Goal: Task Accomplishment & Management: Use online tool/utility

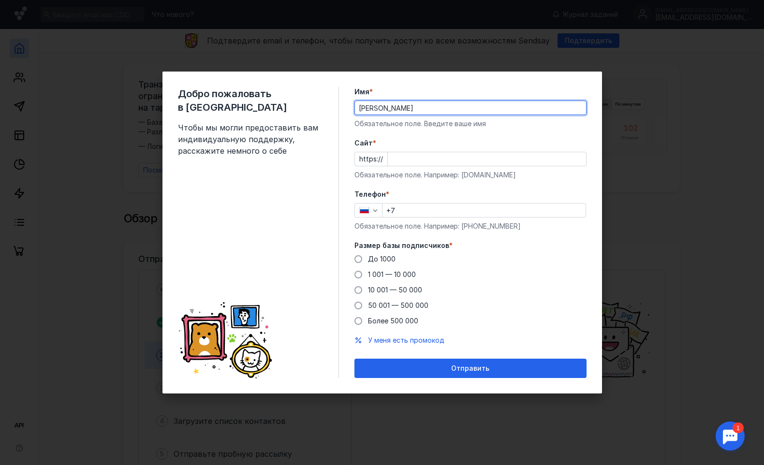
type input "[PERSON_NAME]"
click at [433, 160] on input "Cайт *" at bounding box center [487, 159] width 198 height 14
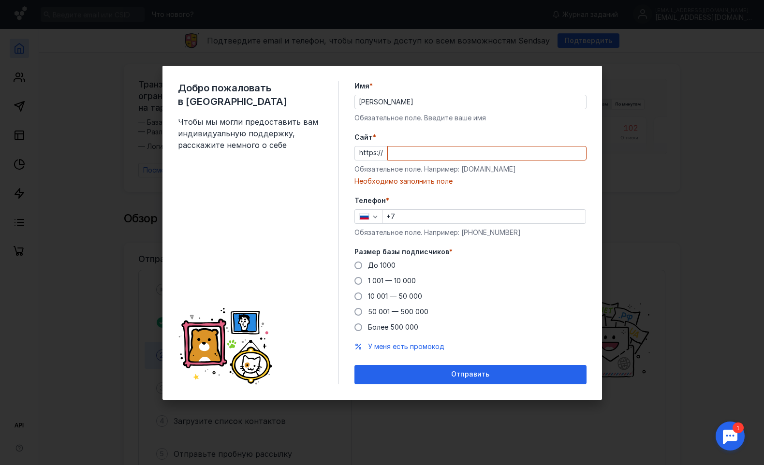
click at [428, 183] on form "Имя * [PERSON_NAME] Обязательное поле. Введите ваше имя [PERSON_NAME] * https:/…" at bounding box center [471, 232] width 232 height 303
click at [428, 158] on input "Cайт *" at bounding box center [487, 154] width 198 height 14
click at [361, 265] on span at bounding box center [359, 266] width 8 height 8
click at [0, 0] on input "До 1000" at bounding box center [0, 0] width 0 height 0
click at [412, 213] on input "+7" at bounding box center [484, 217] width 203 height 14
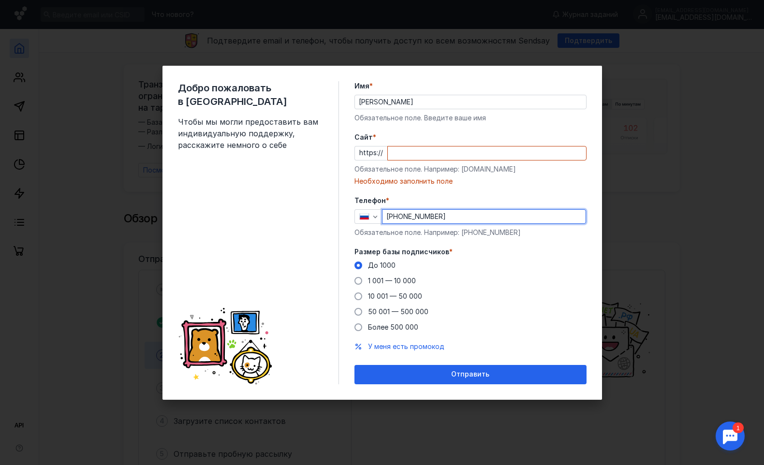
type input "[PHONE_NUMBER]"
click at [422, 152] on input "Cайт *" at bounding box center [487, 154] width 198 height 14
paste input "[DOMAIN_NAME][URL]"
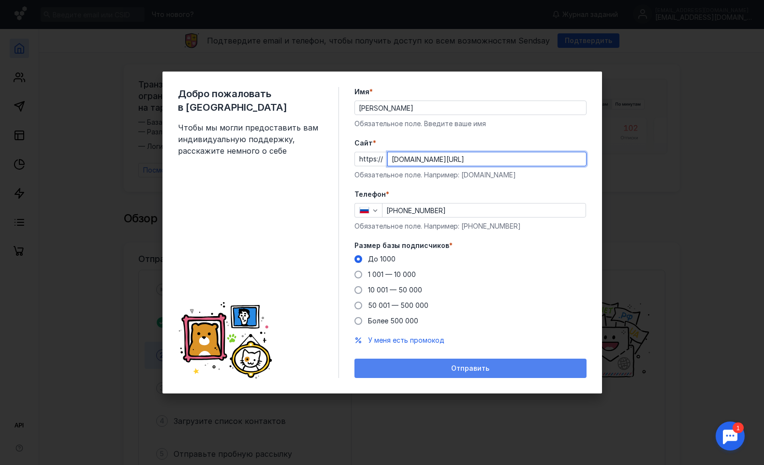
type input "[DOMAIN_NAME][URL]"
click at [440, 364] on div "Отправить" at bounding box center [471, 368] width 232 height 19
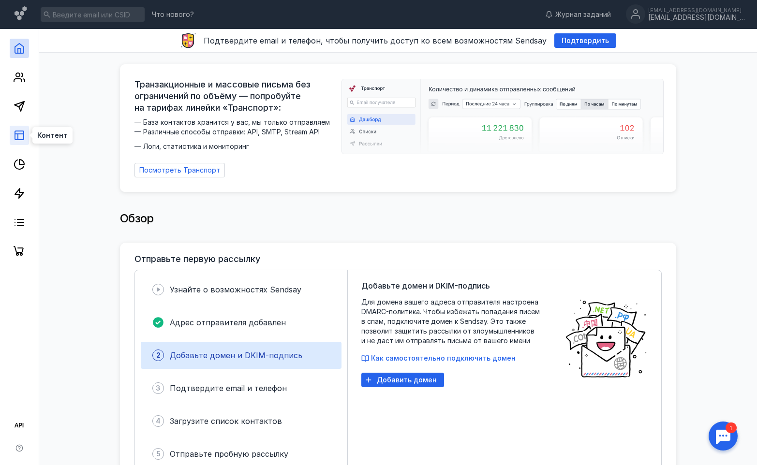
click at [18, 133] on icon at bounding box center [20, 136] width 12 height 12
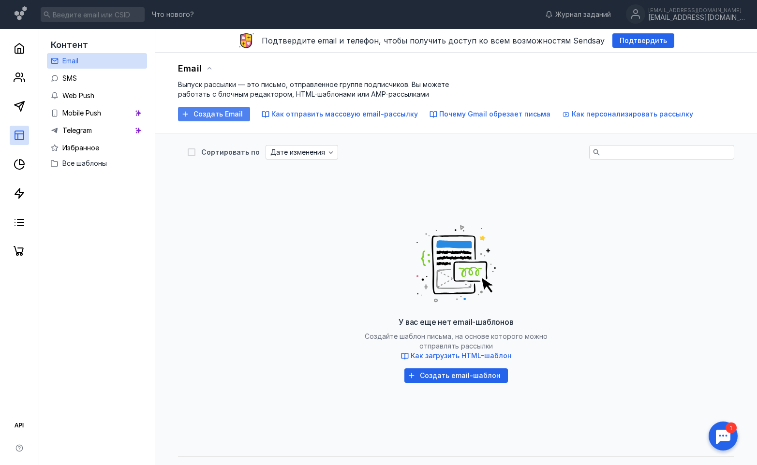
click at [217, 115] on span "Создать Email" at bounding box center [217, 114] width 49 height 8
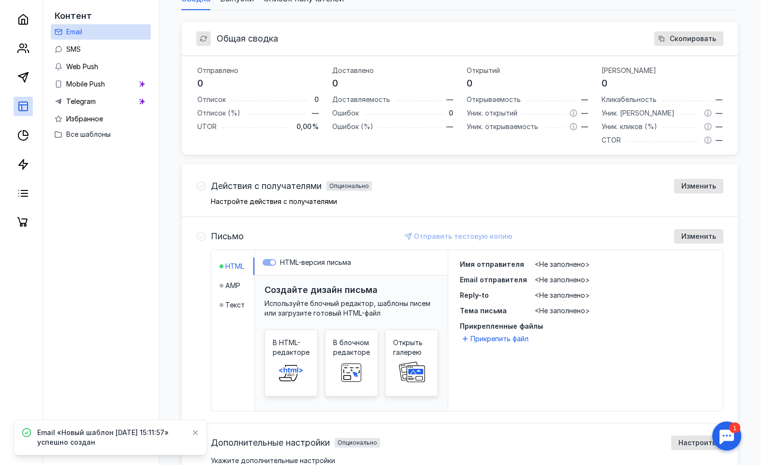
scroll to position [246, 0]
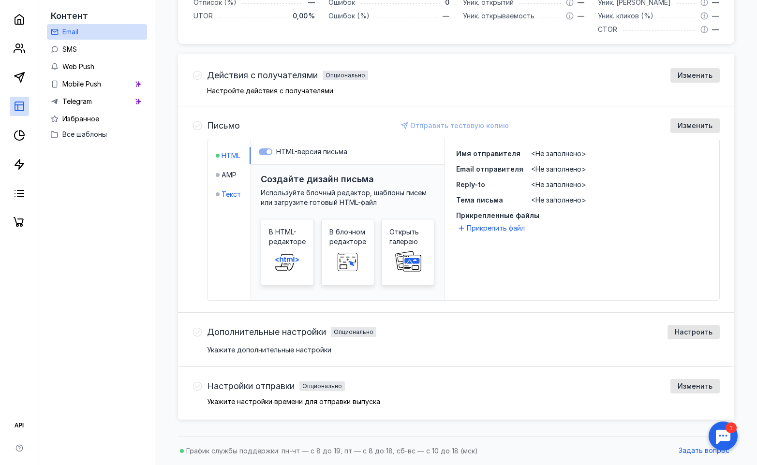
click at [220, 194] on div "Текст" at bounding box center [228, 195] width 25 height 10
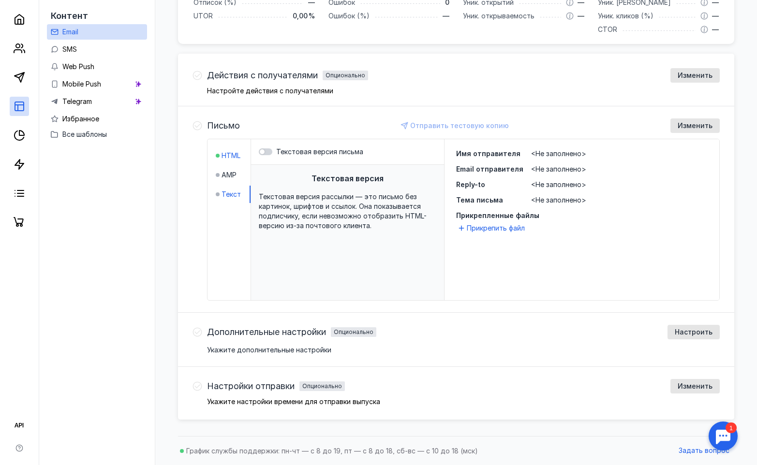
click at [227, 154] on span "HTML" at bounding box center [231, 156] width 19 height 10
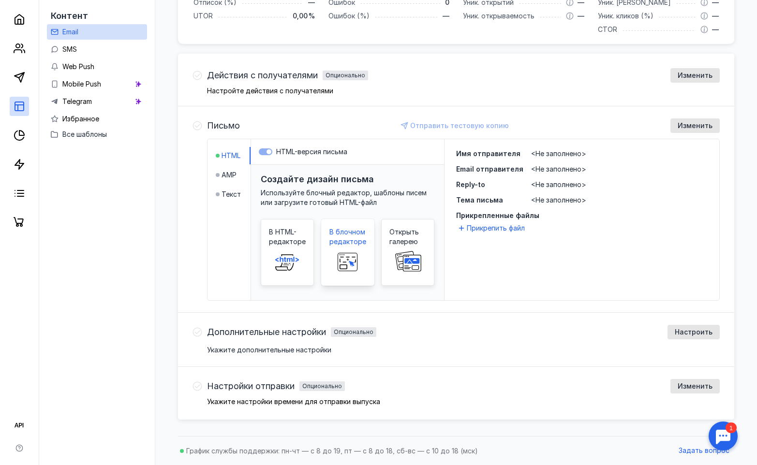
click at [352, 232] on span "В блочном редакторе" at bounding box center [347, 236] width 37 height 19
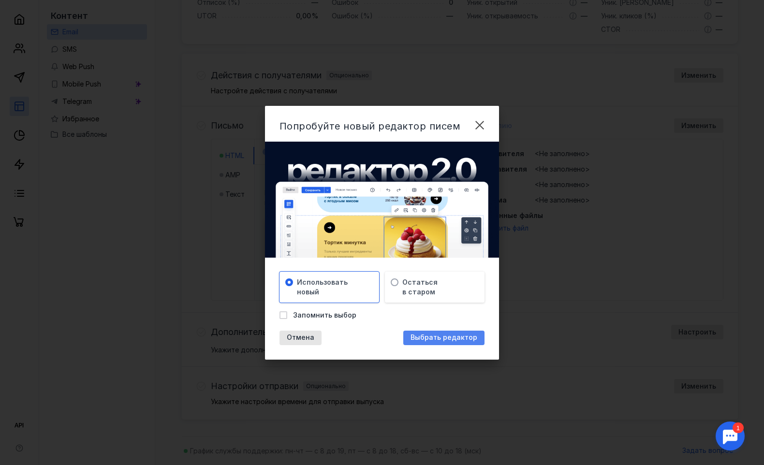
click at [432, 343] on div "Выбрать редактор" at bounding box center [443, 338] width 81 height 15
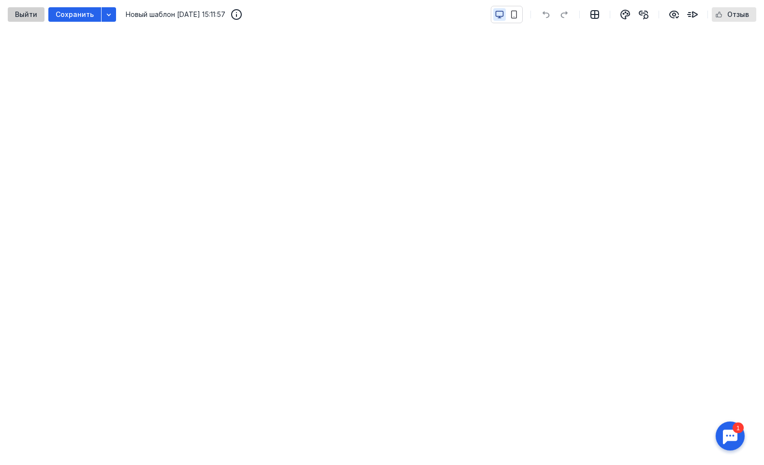
click at [33, 19] on div "Выйти" at bounding box center [26, 14] width 37 height 15
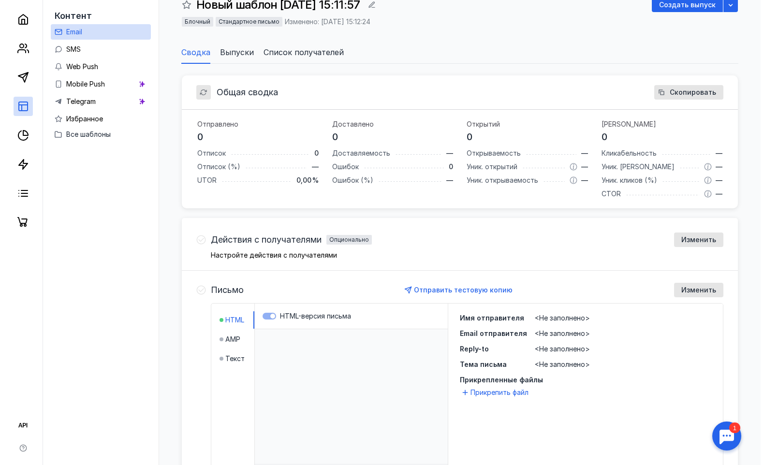
scroll to position [280, 0]
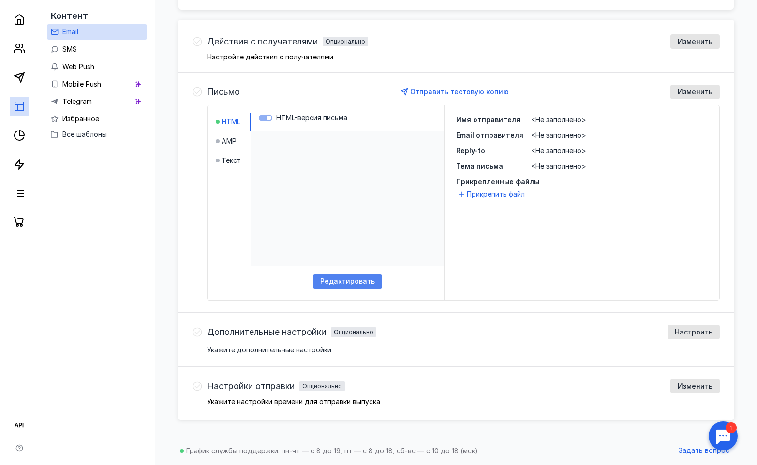
click at [340, 276] on div "Редактировать" at bounding box center [347, 281] width 69 height 15
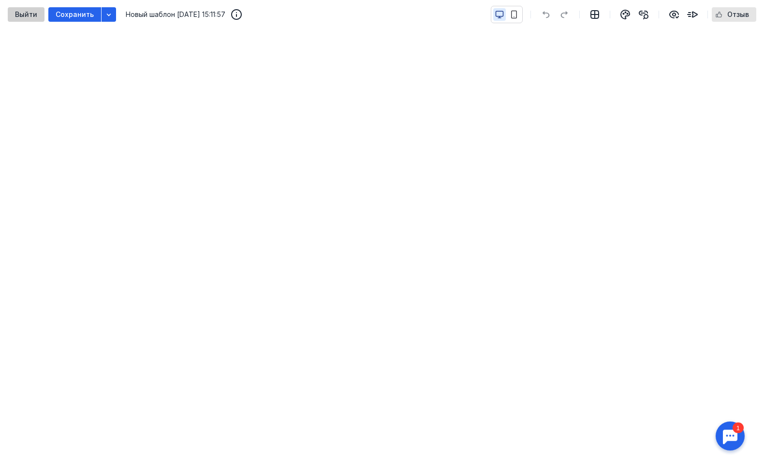
drag, startPoint x: 21, startPoint y: 3, endPoint x: 22, endPoint y: 11, distance: 7.8
click at [22, 6] on div "Выйти Сохранить Новый шаблон [DATE] 15:11:57 Отзыв" at bounding box center [382, 14] width 764 height 29
click at [22, 11] on span "Выйти" at bounding box center [26, 15] width 22 height 8
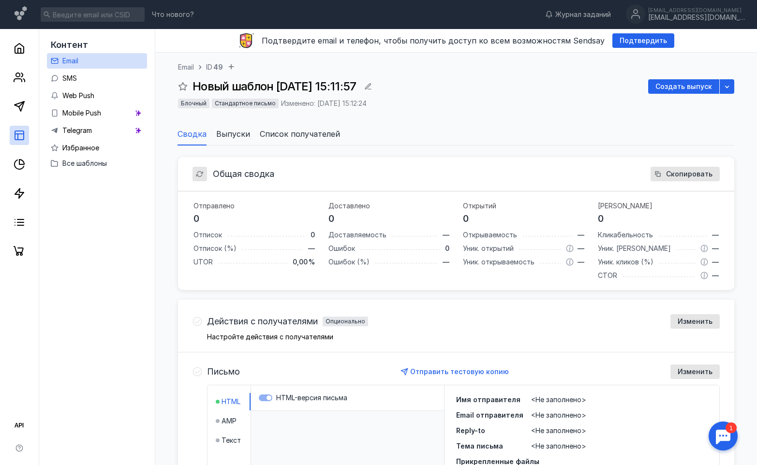
scroll to position [280, 0]
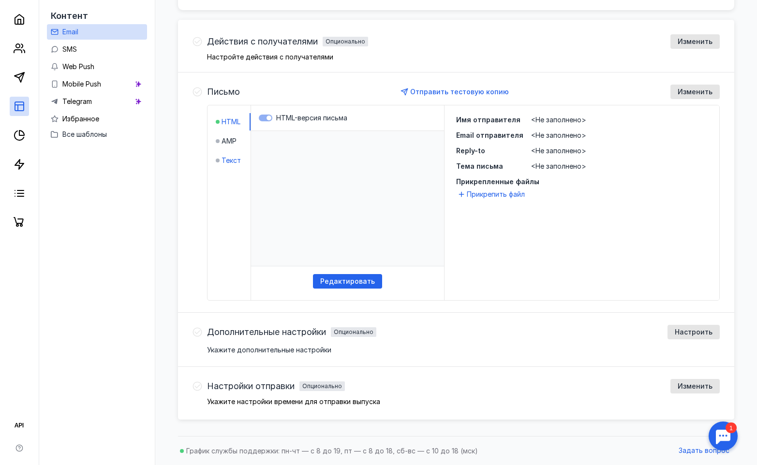
click at [233, 159] on span "Текст" at bounding box center [231, 161] width 19 height 10
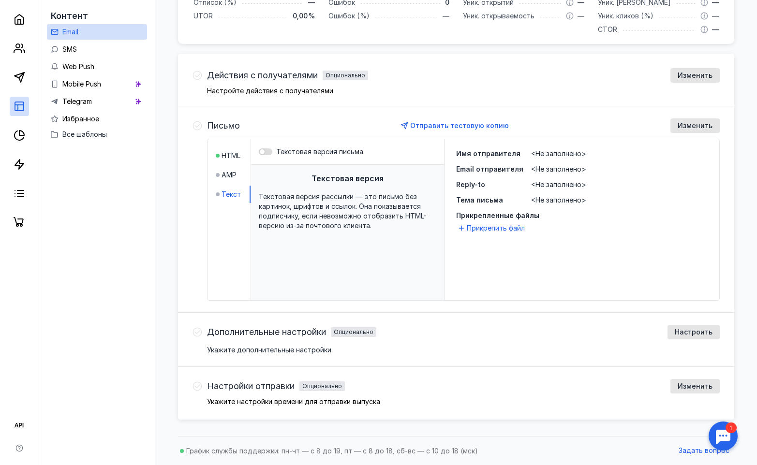
click at [263, 149] on div at bounding box center [262, 151] width 5 height 5
click at [259, 152] on input "Текстовая версия письма" at bounding box center [259, 152] width 0 height 0
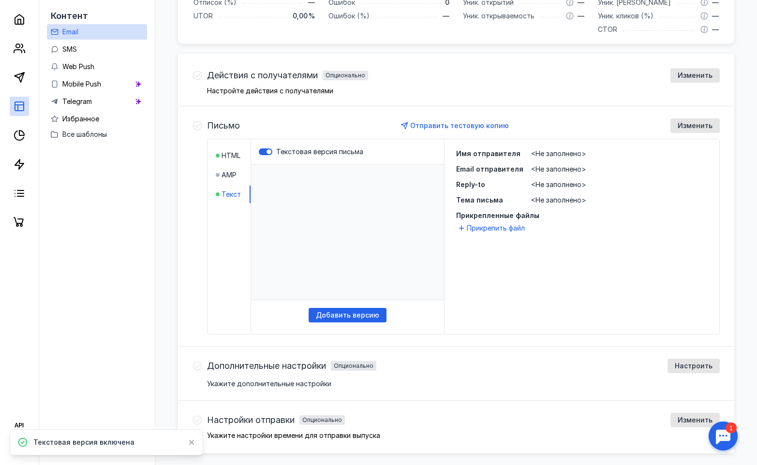
scroll to position [280, 0]
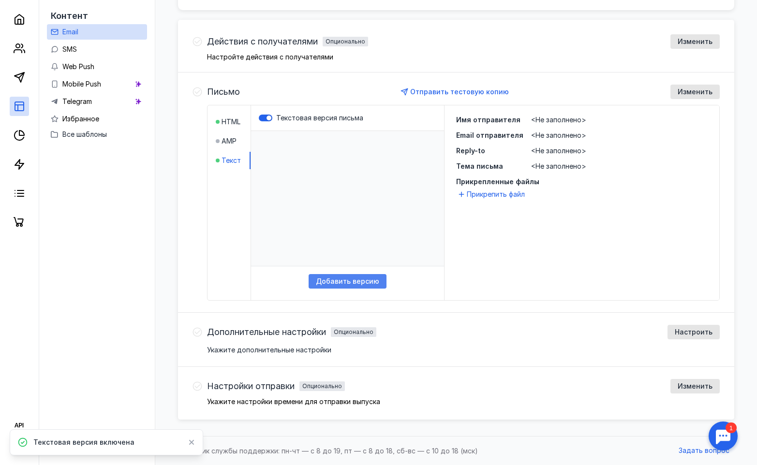
click at [342, 279] on span "Добавить версию" at bounding box center [347, 282] width 63 height 8
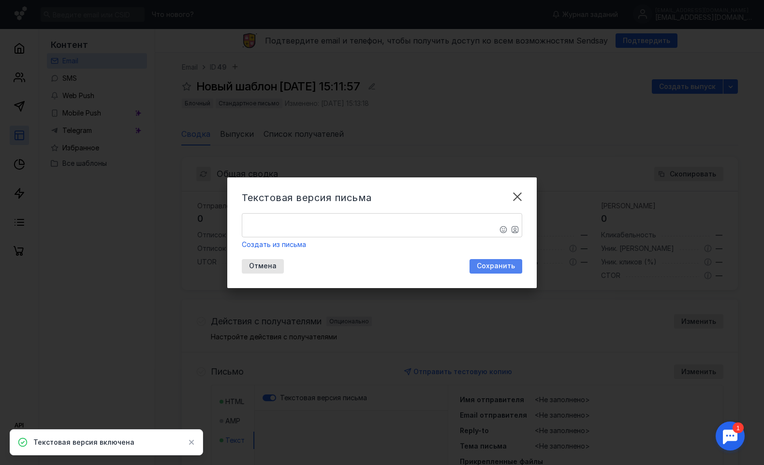
click at [488, 265] on span "Сохранить" at bounding box center [496, 266] width 38 height 8
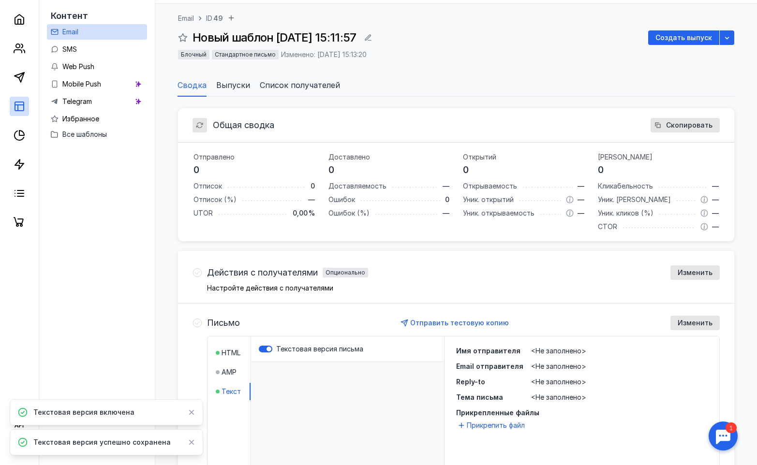
scroll to position [242, 0]
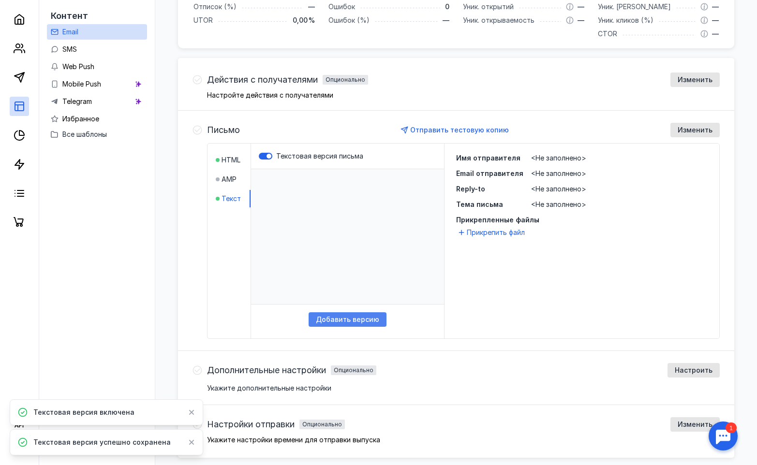
click at [330, 320] on span "Добавить версию" at bounding box center [347, 320] width 63 height 8
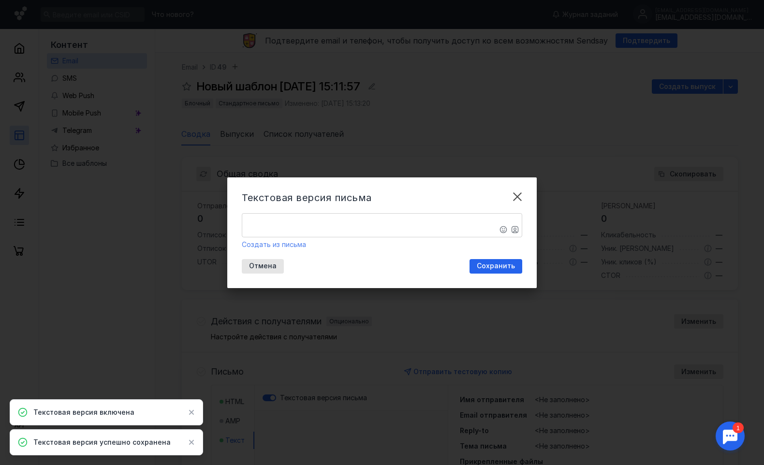
click at [253, 242] on span "Создать из письма" at bounding box center [274, 244] width 64 height 8
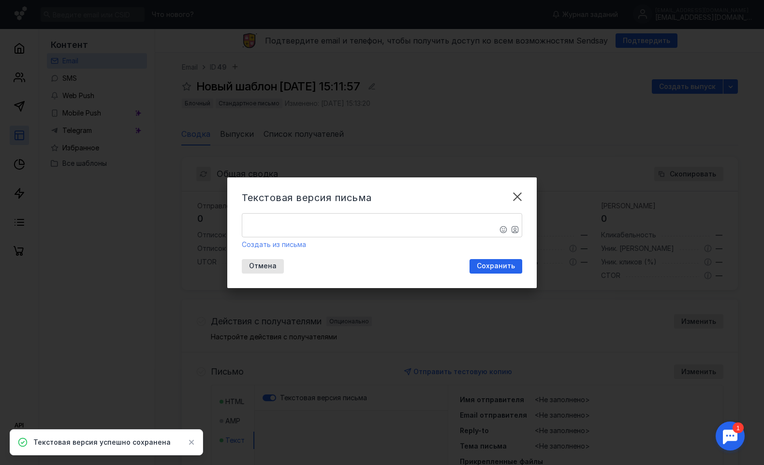
click at [255, 245] on span "Создать из письма" at bounding box center [274, 244] width 64 height 8
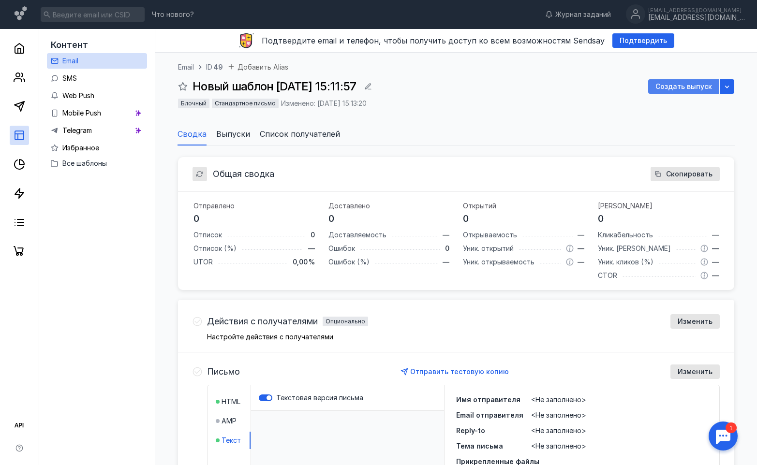
click at [662, 83] on span "Создать выпуск" at bounding box center [683, 87] width 57 height 8
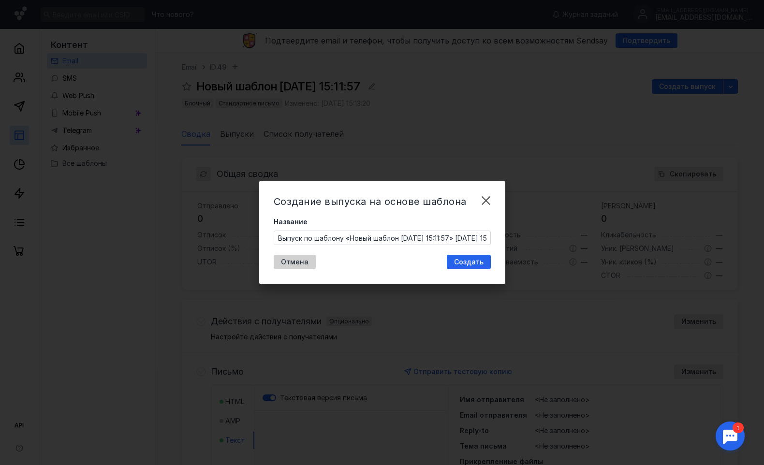
click at [279, 261] on div "Отмена" at bounding box center [294, 262] width 37 height 8
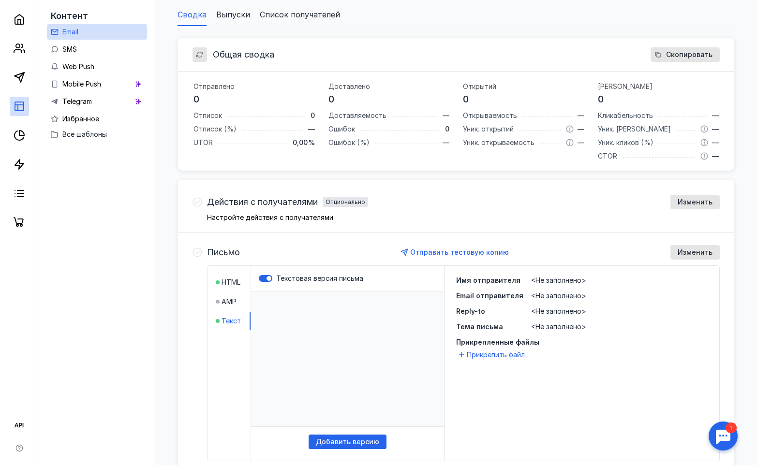
scroll to position [280, 0]
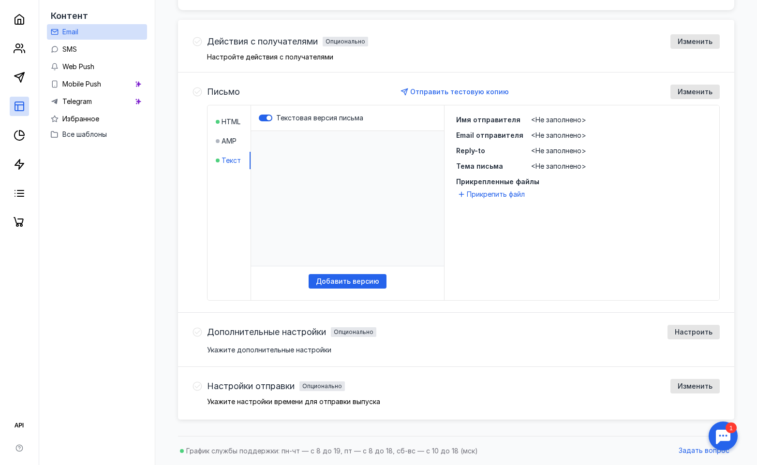
click at [266, 108] on div "Текстовая версия письма" at bounding box center [347, 118] width 193 height 26
click at [266, 113] on div "Текстовая версия письма" at bounding box center [347, 118] width 193 height 26
click at [266, 118] on div at bounding box center [266, 118] width 14 height 7
click at [259, 118] on input "Текстовая версия письма" at bounding box center [259, 118] width 0 height 0
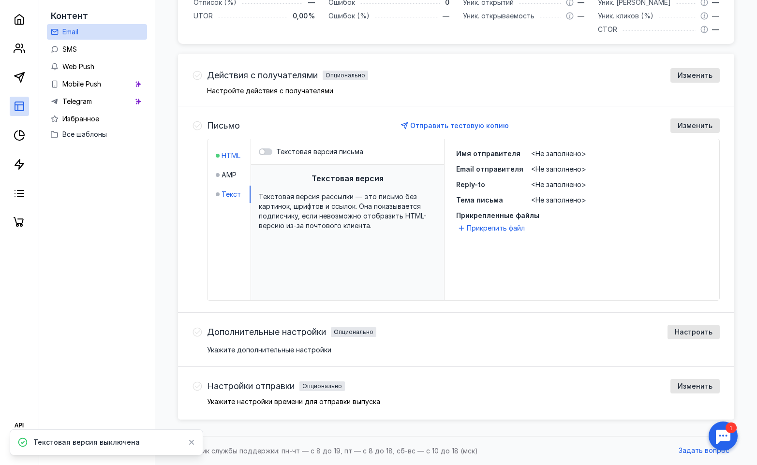
scroll to position [246, 0]
click at [231, 174] on span "AMP" at bounding box center [229, 175] width 15 height 10
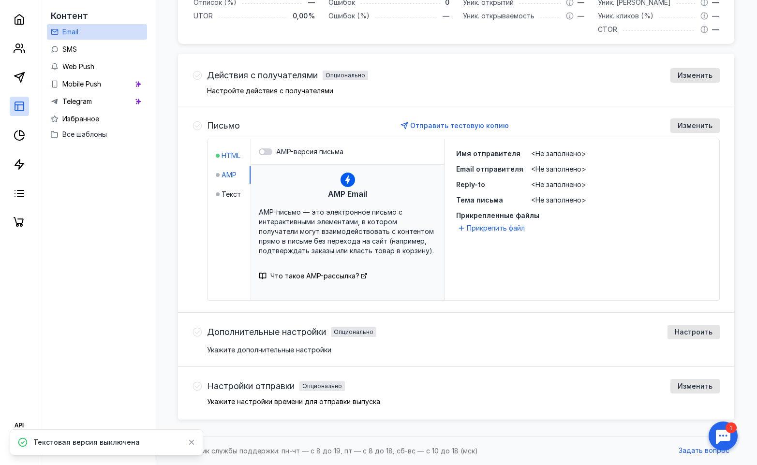
click at [222, 155] on span "HTML" at bounding box center [231, 156] width 19 height 10
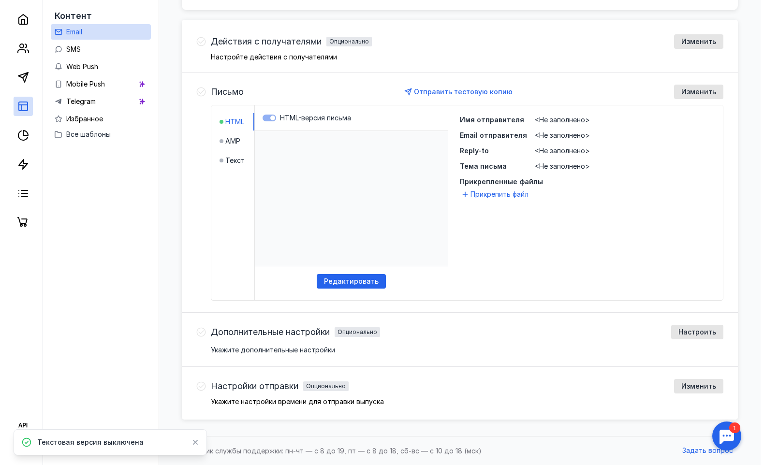
scroll to position [0, 0]
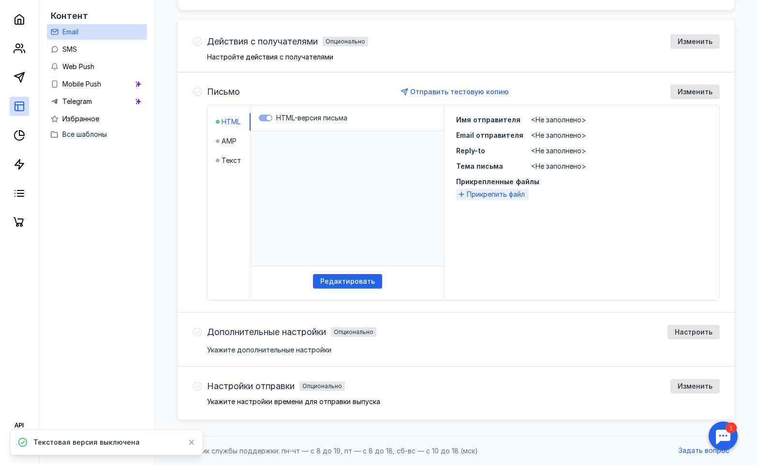
click at [488, 194] on span "Прикрепить файл" at bounding box center [496, 195] width 58 height 10
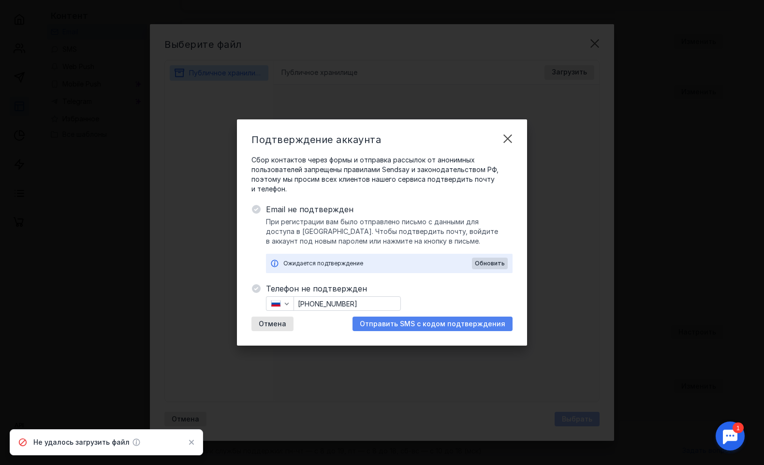
click at [410, 328] on div "Отправить SMS с кодом подтверждения" at bounding box center [433, 324] width 160 height 15
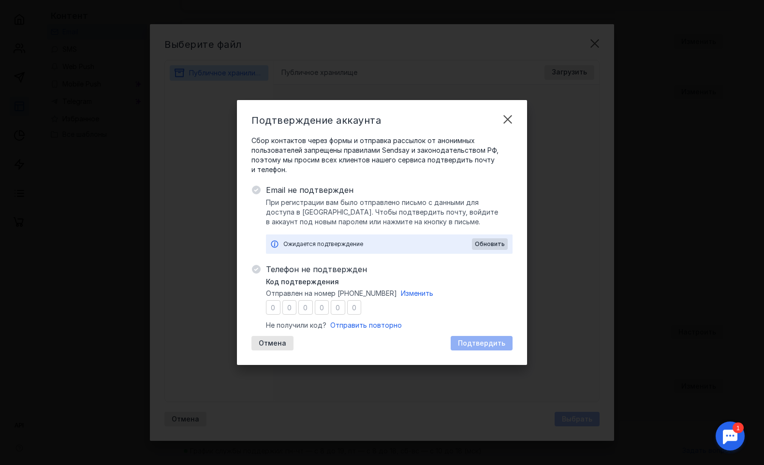
click at [272, 307] on input "number" at bounding box center [273, 307] width 15 height 15
type input "9"
type input "8"
type input "0"
type input "9"
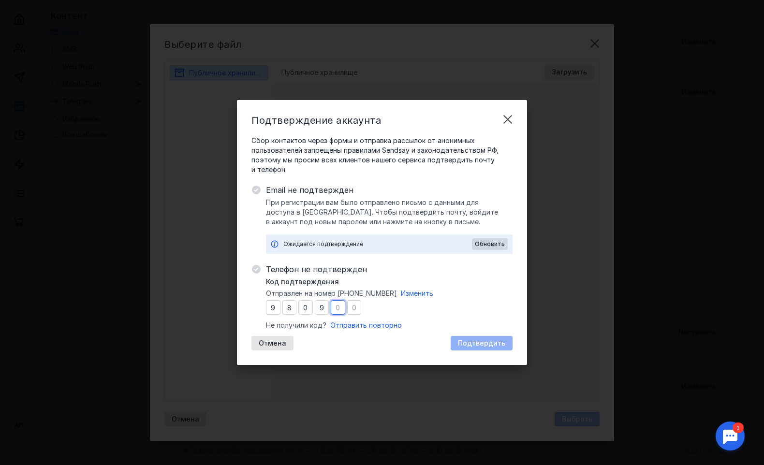
type input "7"
type input "3"
click at [487, 242] on span "Обновить" at bounding box center [490, 244] width 30 height 7
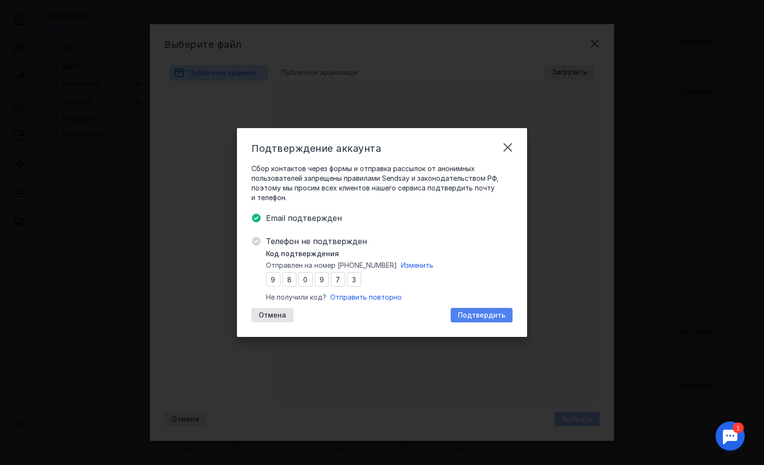
click at [468, 312] on span "Подтвердить" at bounding box center [481, 316] width 47 height 8
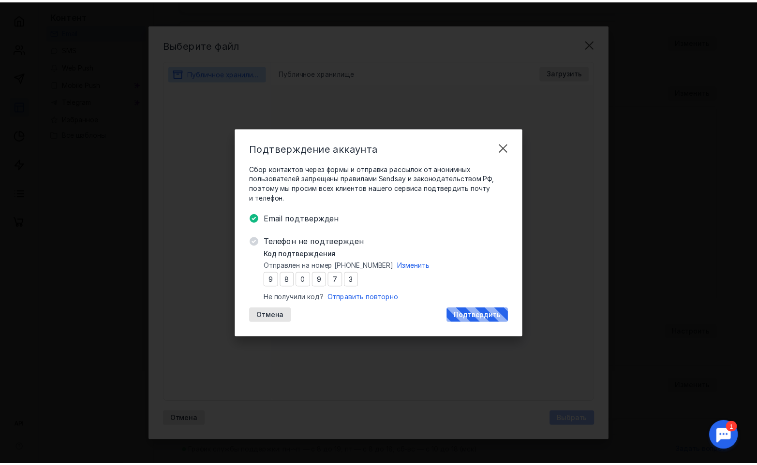
scroll to position [276, 0]
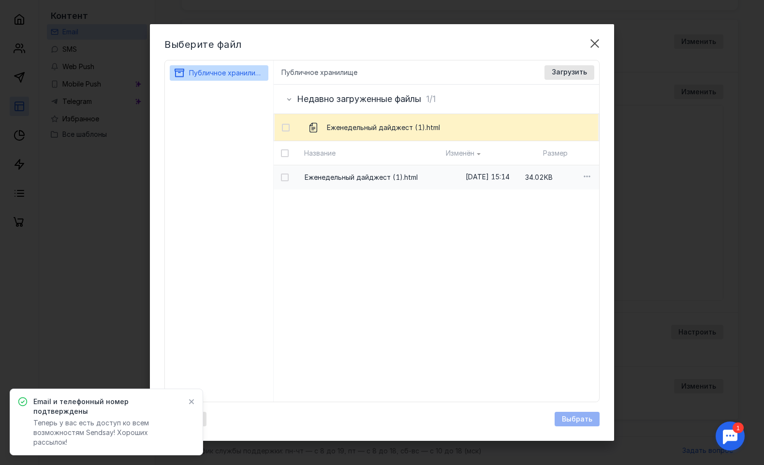
click at [378, 176] on span "Еженедельный дайджест (1).html" at bounding box center [361, 178] width 113 height 10
checkbox input "true"
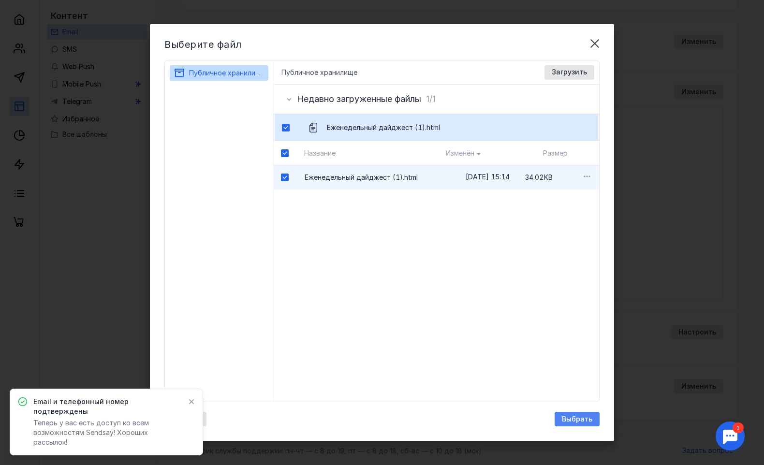
click at [599, 415] on div "Выберите файл Публичное хранилище Публичное хранилище Доступные форматы: Размер…" at bounding box center [382, 232] width 464 height 417
click at [590, 417] on span "Выбрать" at bounding box center [577, 420] width 30 height 8
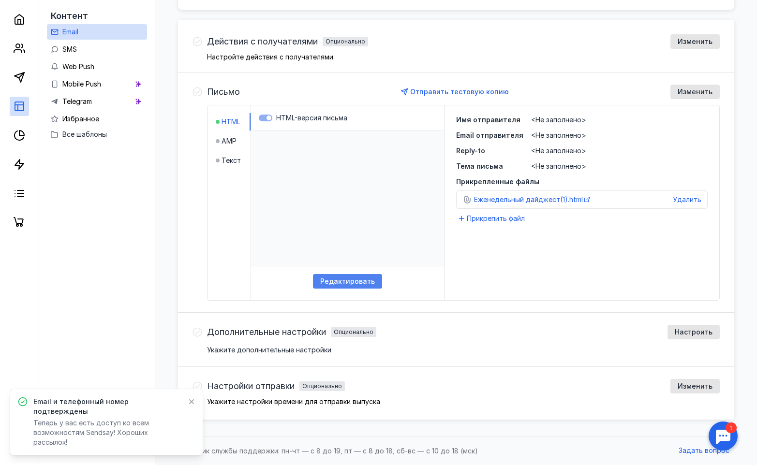
click at [370, 276] on div "Редактировать" at bounding box center [347, 281] width 69 height 15
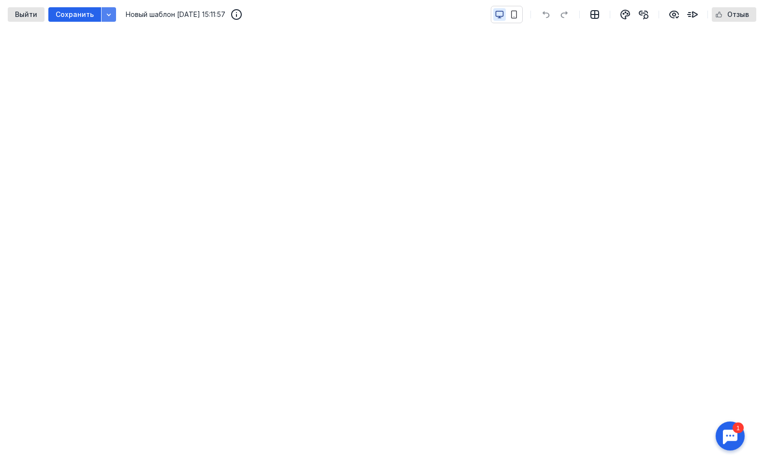
click at [110, 13] on div "button" at bounding box center [109, 15] width 10 height 10
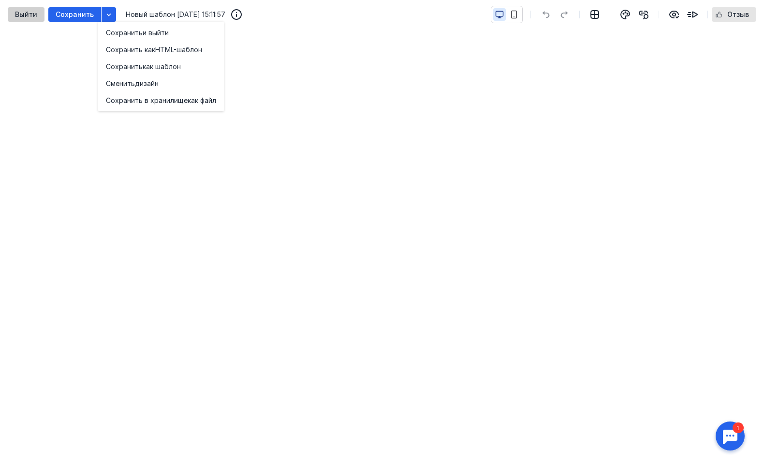
click at [34, 15] on span "Выйти" at bounding box center [26, 15] width 22 height 8
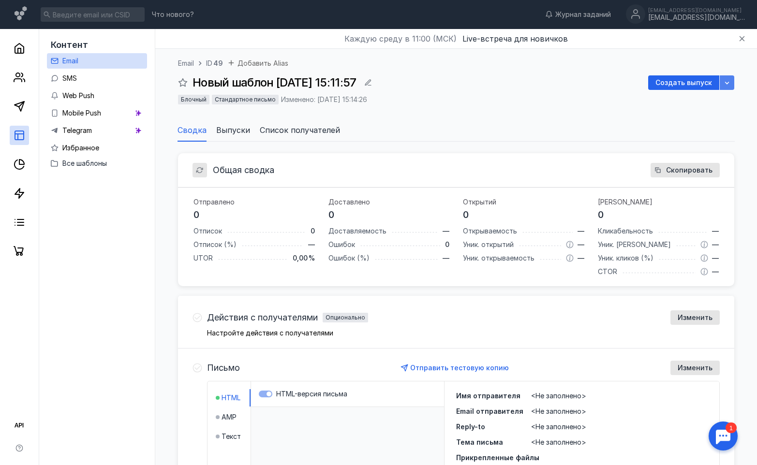
click at [732, 83] on div "button" at bounding box center [727, 82] width 15 height 15
click at [729, 81] on icon "button" at bounding box center [727, 83] width 8 height 8
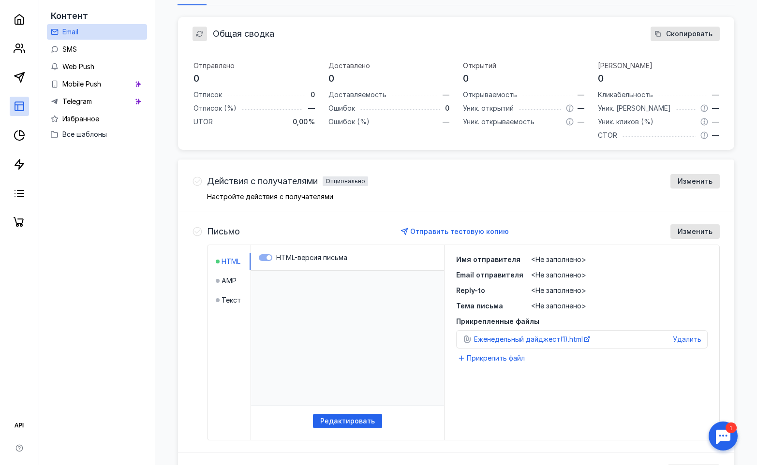
scroll to position [276, 0]
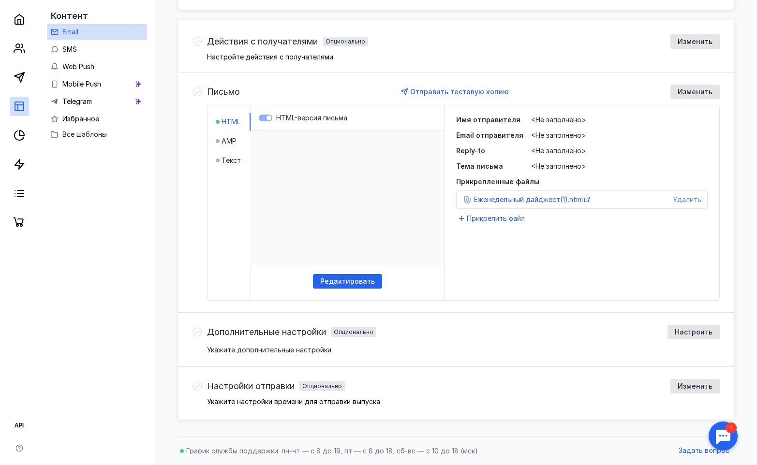
click at [696, 198] on span "Удалить" at bounding box center [687, 199] width 29 height 8
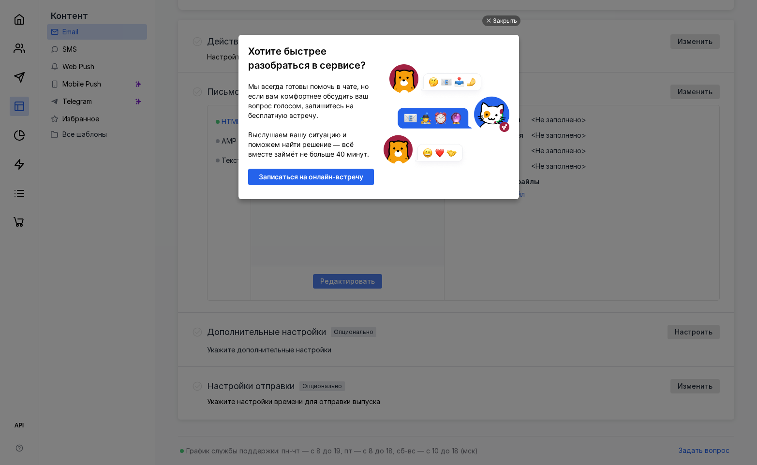
scroll to position [0, 0]
click at [514, 19] on div "Закрыть" at bounding box center [505, 20] width 24 height 11
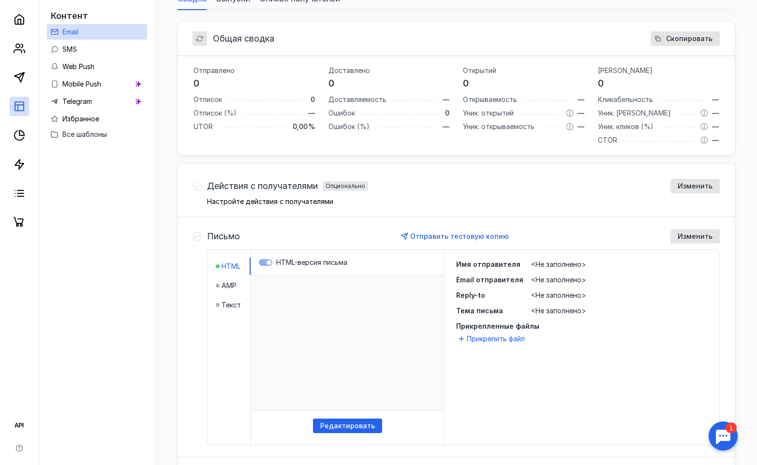
scroll to position [131, 0]
click at [279, 207] on div "Действия с получателями Опционально Изменить Настройте действия с получателями" at bounding box center [456, 192] width 556 height 50
click at [442, 239] on span "Отправить тестовую копию" at bounding box center [459, 237] width 99 height 8
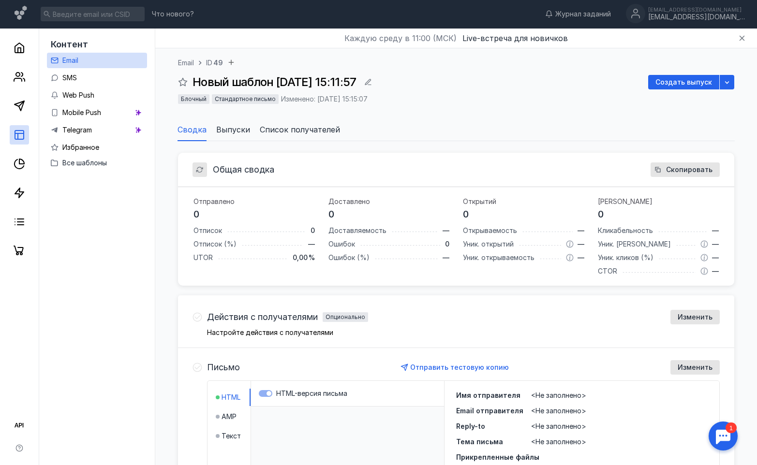
scroll to position [0, 0]
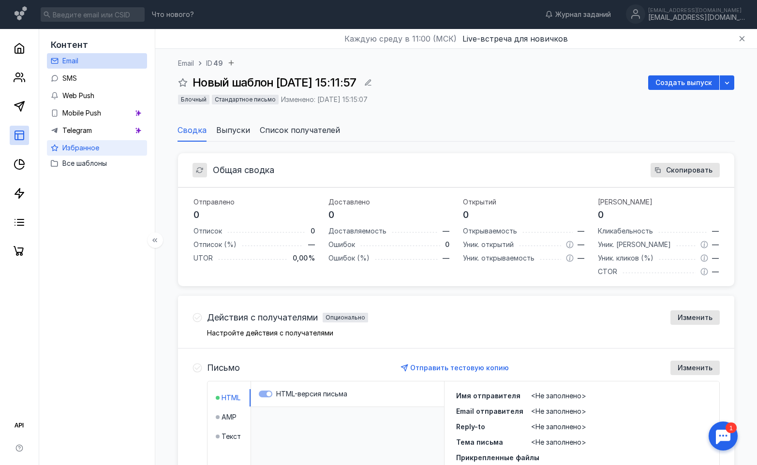
click at [94, 146] on span "Избранное" at bounding box center [80, 148] width 37 height 8
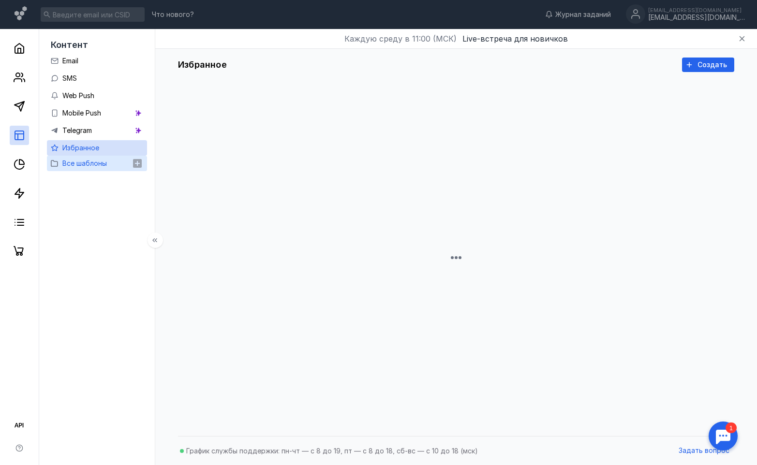
click at [85, 169] on button "Все шаблоны" at bounding box center [91, 163] width 81 height 15
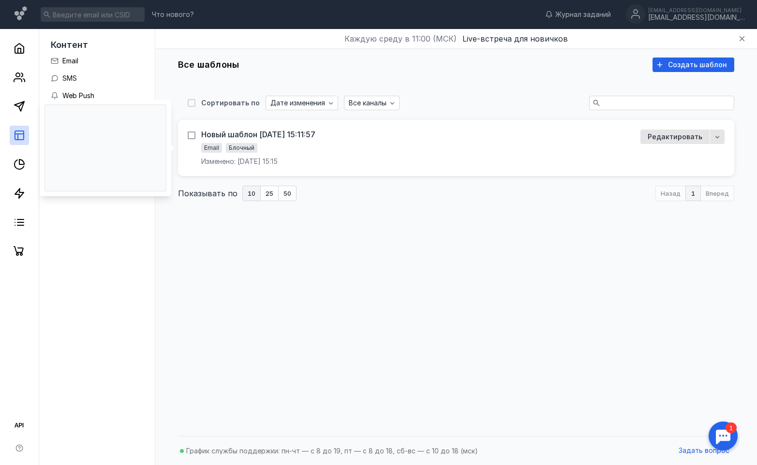
click at [192, 138] on div at bounding box center [192, 136] width 8 height 8
click at [192, 137] on input "checkbox" at bounding box center [191, 134] width 6 height 6
checkbox input "true"
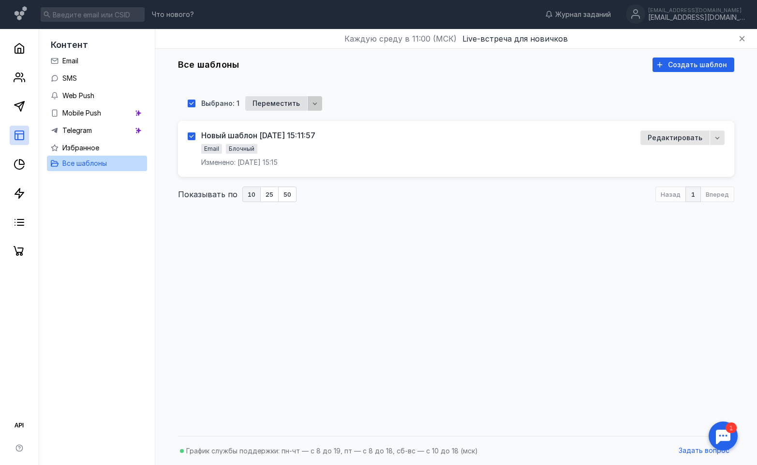
click at [304, 100] on div "Переместить" at bounding box center [283, 103] width 77 height 15
click at [308, 100] on div "button" at bounding box center [315, 103] width 15 height 15
click at [318, 128] on div "Удал ить" at bounding box center [326, 121] width 29 height 17
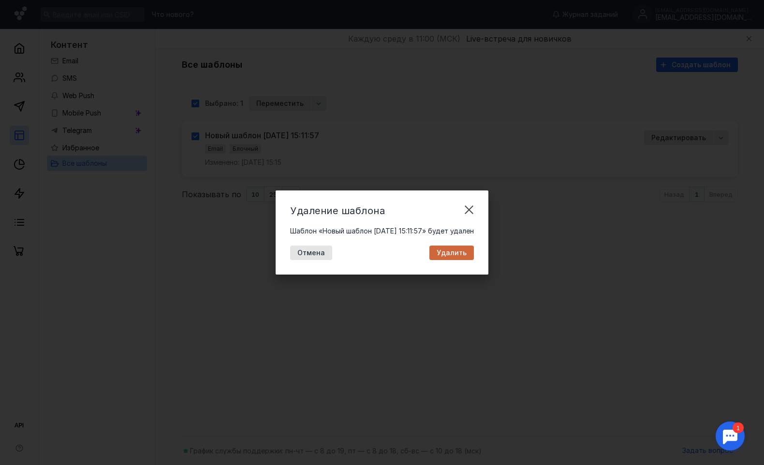
click at [462, 255] on span "Удалить" at bounding box center [452, 253] width 30 height 8
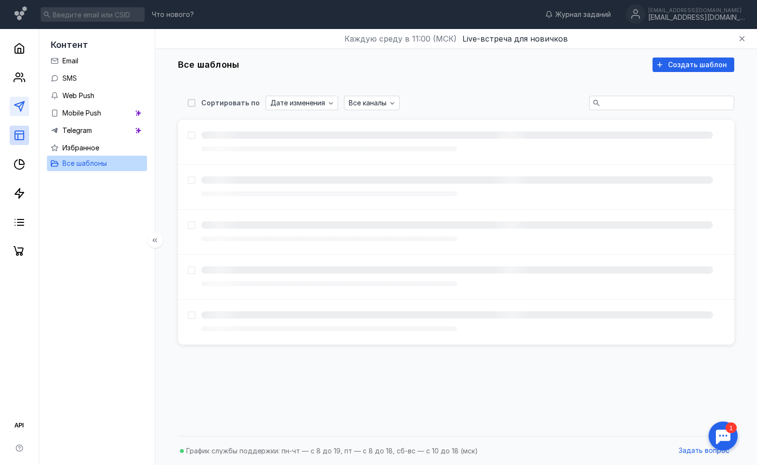
click at [22, 113] on link at bounding box center [19, 106] width 19 height 19
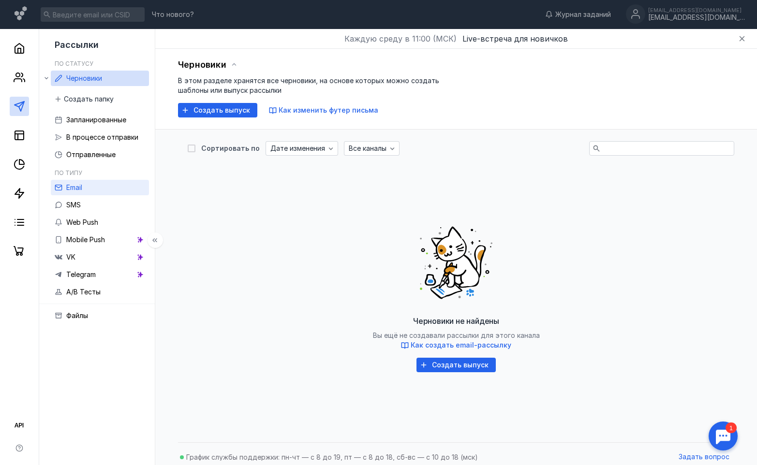
click at [85, 188] on link "Email" at bounding box center [100, 187] width 98 height 15
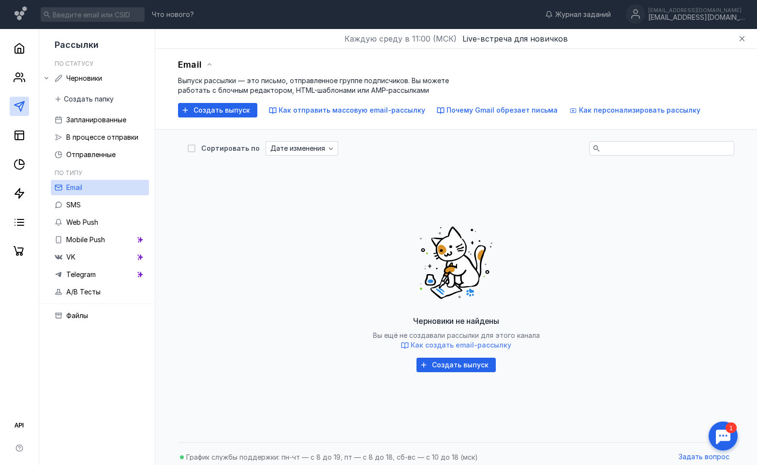
click at [454, 344] on span "Как создать email-рассылку" at bounding box center [461, 345] width 101 height 8
click at [20, 113] on link at bounding box center [19, 106] width 19 height 19
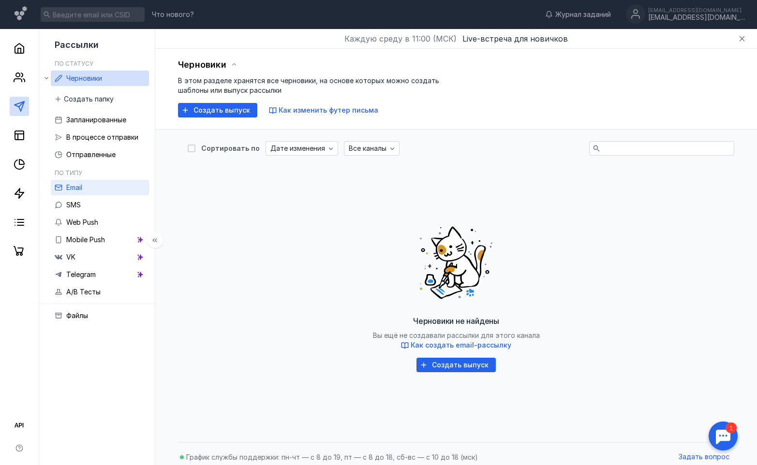
click at [81, 188] on span "Email" at bounding box center [74, 187] width 16 height 8
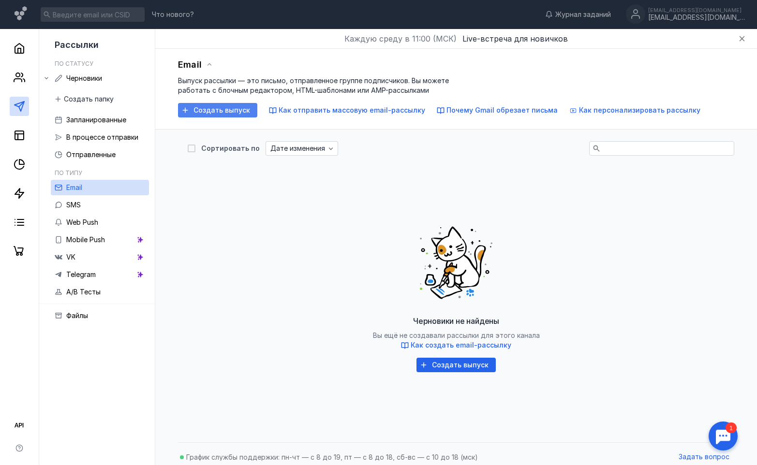
click at [204, 111] on span "Создать выпуск" at bounding box center [221, 110] width 57 height 8
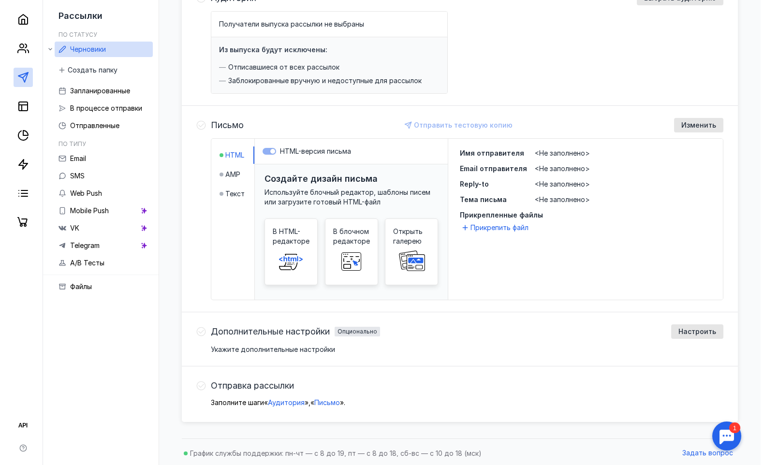
scroll to position [134, 0]
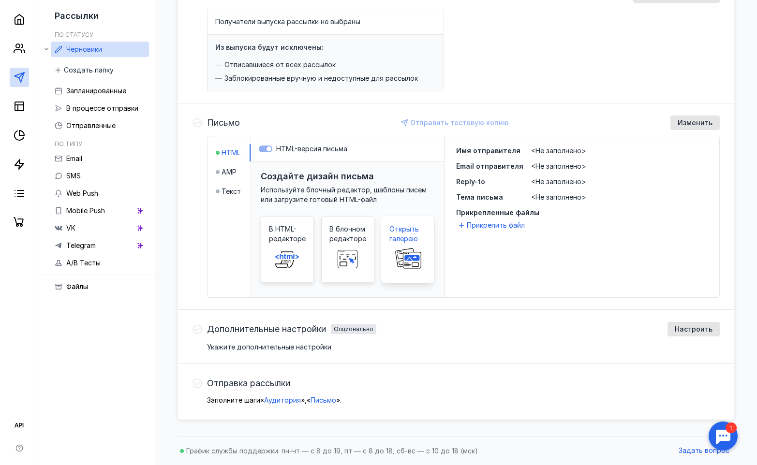
click at [413, 239] on span "Открыть галерею" at bounding box center [407, 233] width 37 height 19
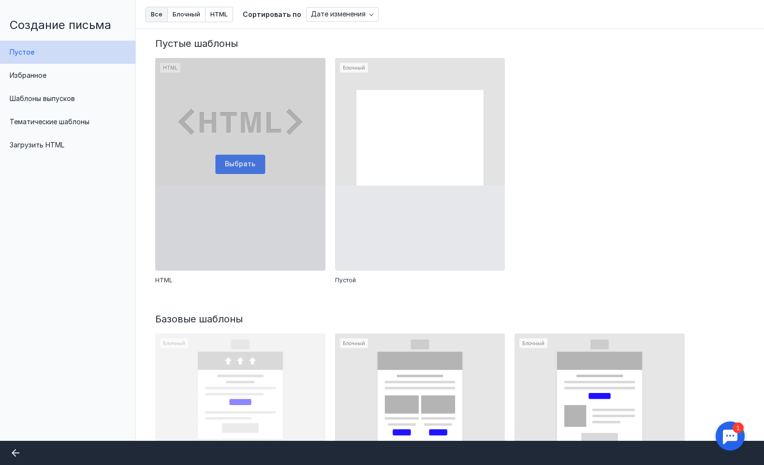
click at [238, 159] on div at bounding box center [240, 164] width 170 height 213
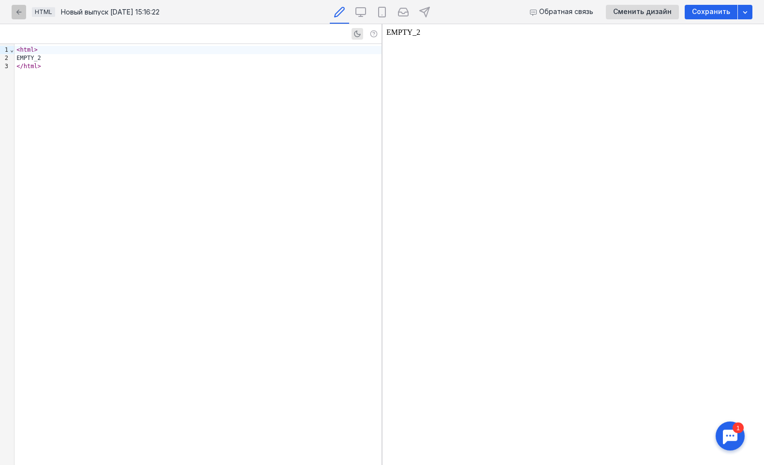
click at [16, 16] on div "button" at bounding box center [19, 12] width 10 height 10
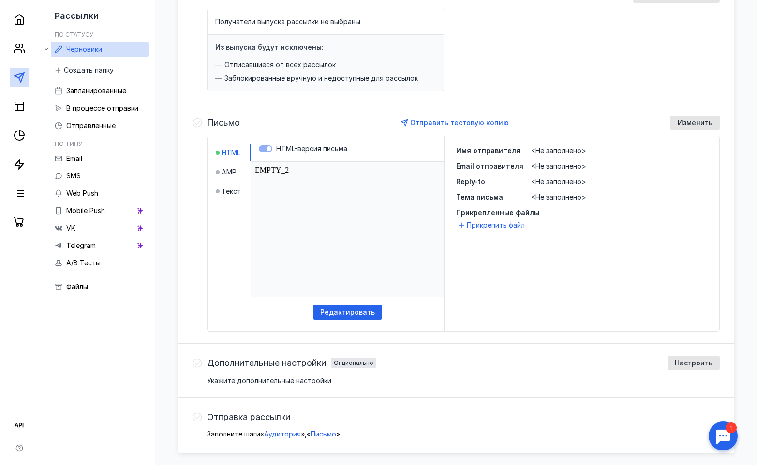
click at [306, 165] on html "EMPTY_2" at bounding box center [347, 229] width 193 height 135
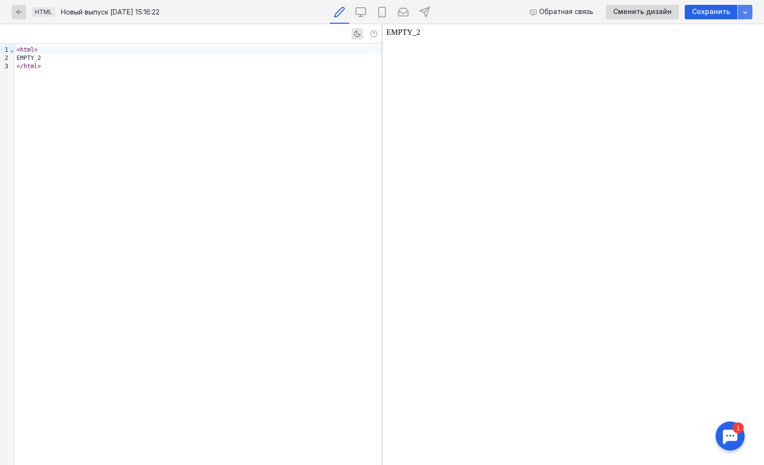
click at [743, 13] on icon "button" at bounding box center [746, 12] width 8 height 8
click at [592, 42] on body "EMPTY_2" at bounding box center [574, 244] width 374 height 433
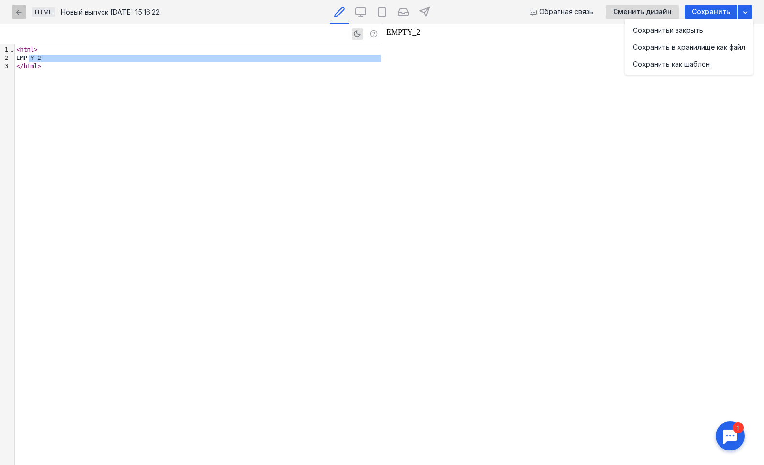
click at [23, 14] on div "button" at bounding box center [19, 12] width 10 height 10
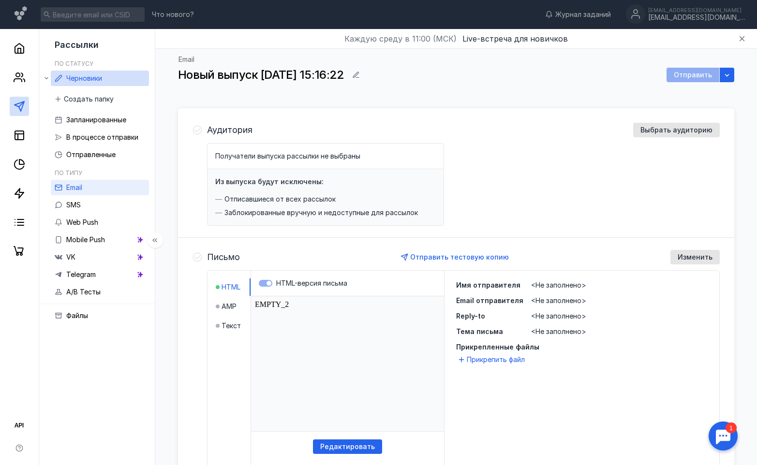
click at [87, 188] on link "Email" at bounding box center [100, 187] width 98 height 15
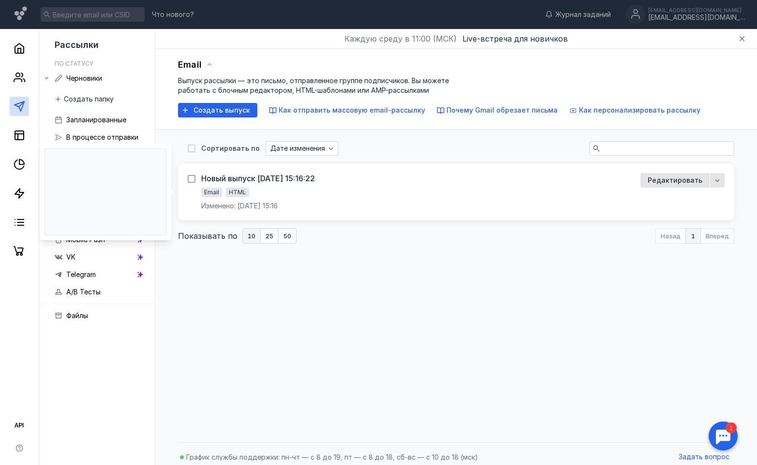
click at [191, 179] on icon at bounding box center [191, 179] width 4 height 3
click at [191, 179] on input "checkbox" at bounding box center [191, 177] width 6 height 6
checkbox input "true"
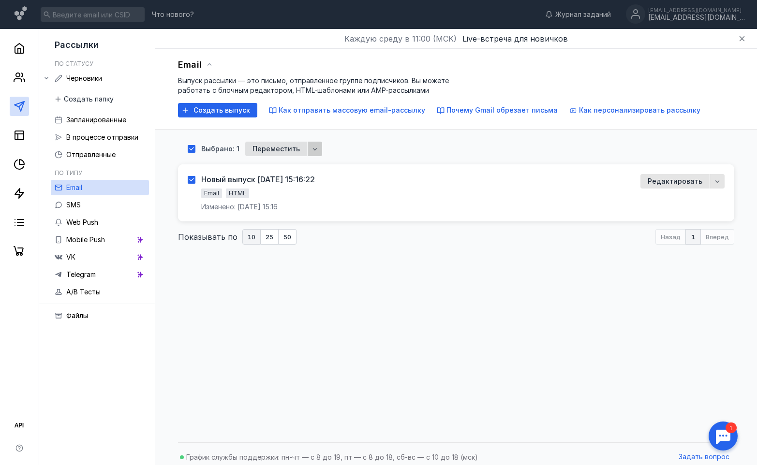
click at [311, 149] on icon "button" at bounding box center [315, 149] width 8 height 8
click at [316, 174] on div "Удал ить" at bounding box center [326, 167] width 29 height 17
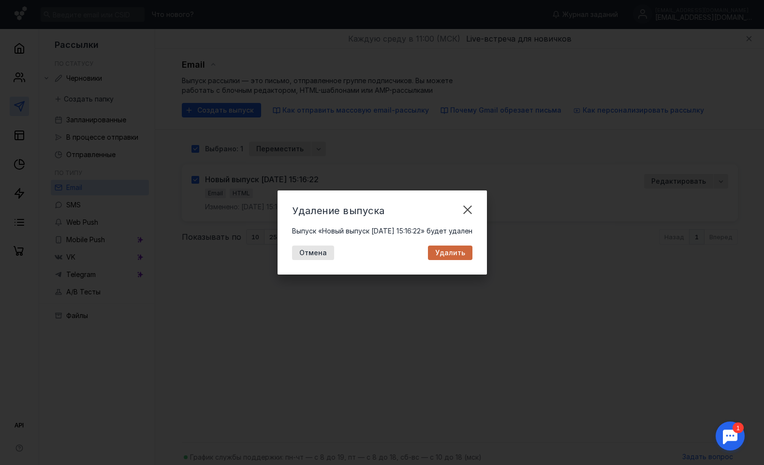
click at [446, 247] on div "Удалить" at bounding box center [450, 253] width 45 height 15
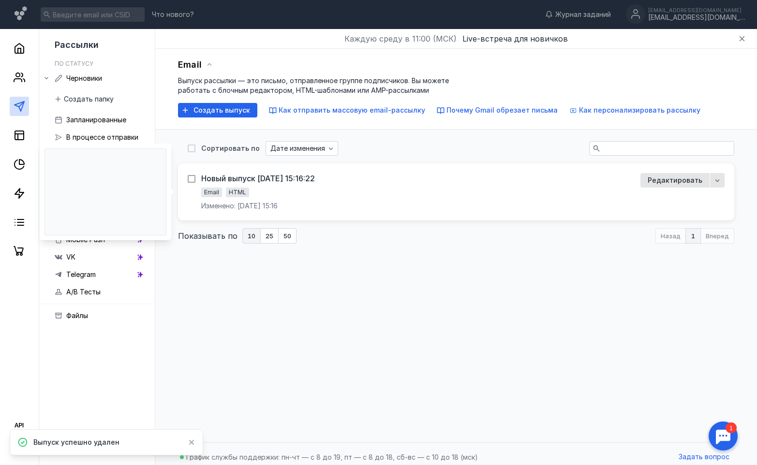
click at [192, 176] on icon at bounding box center [191, 179] width 7 height 7
click at [192, 176] on input "checkbox" at bounding box center [191, 177] width 6 height 6
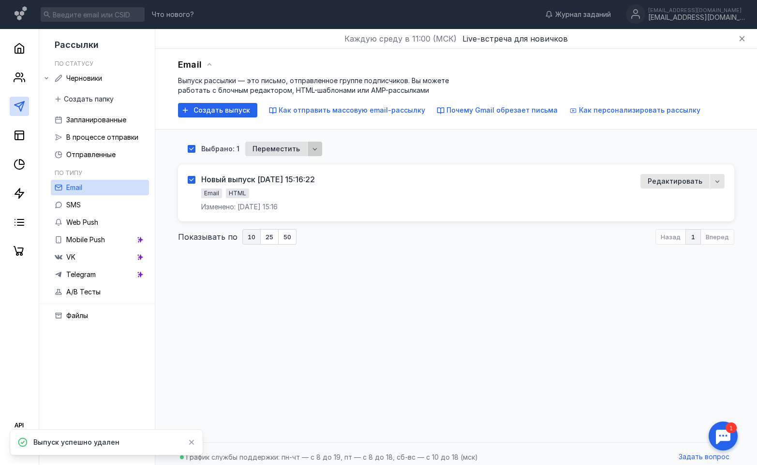
click at [311, 148] on icon "button" at bounding box center [315, 149] width 8 height 8
click at [324, 168] on span "Удал" at bounding box center [320, 168] width 17 height 10
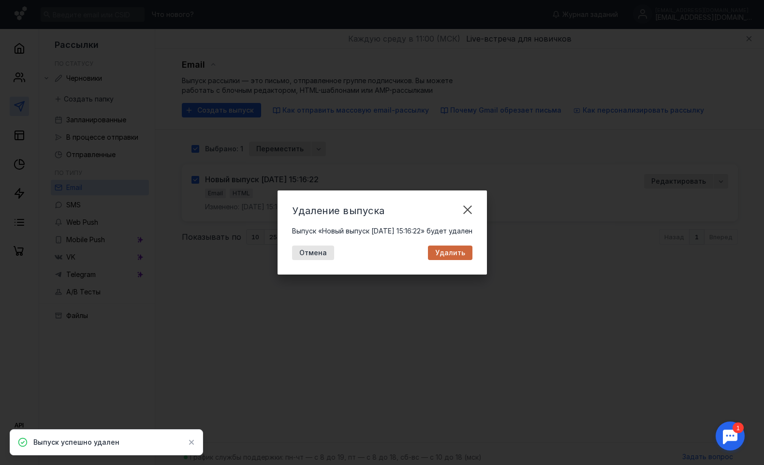
click at [470, 255] on div "Удалить" at bounding box center [451, 253] width 40 height 8
checkbox input "false"
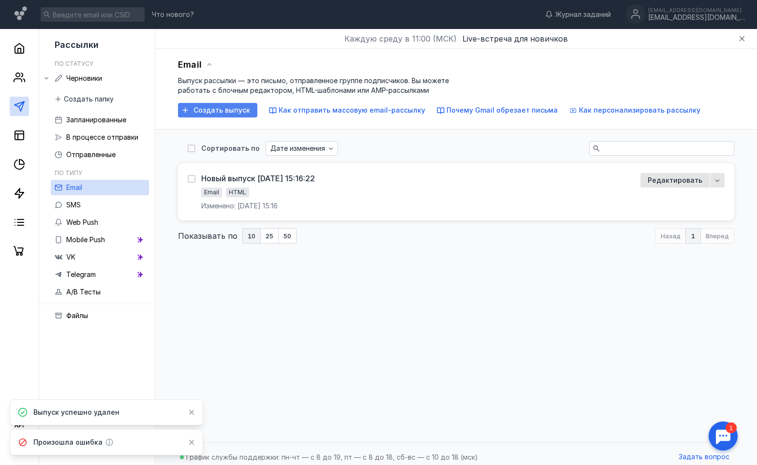
click at [208, 110] on span "Создать выпуск" at bounding box center [221, 110] width 57 height 8
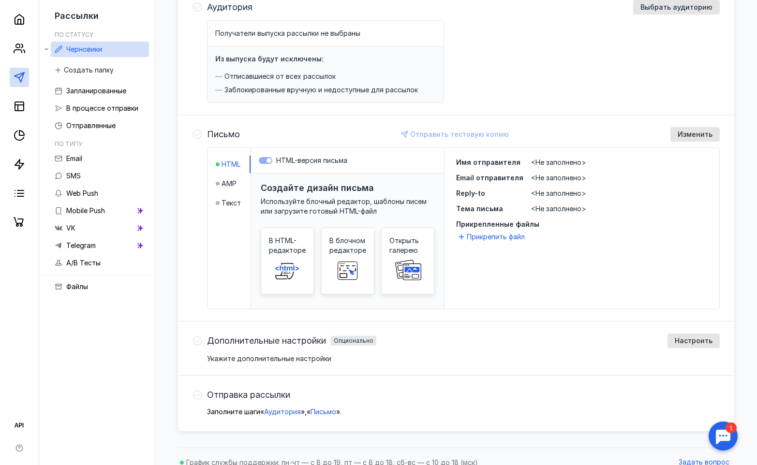
scroll to position [134, 0]
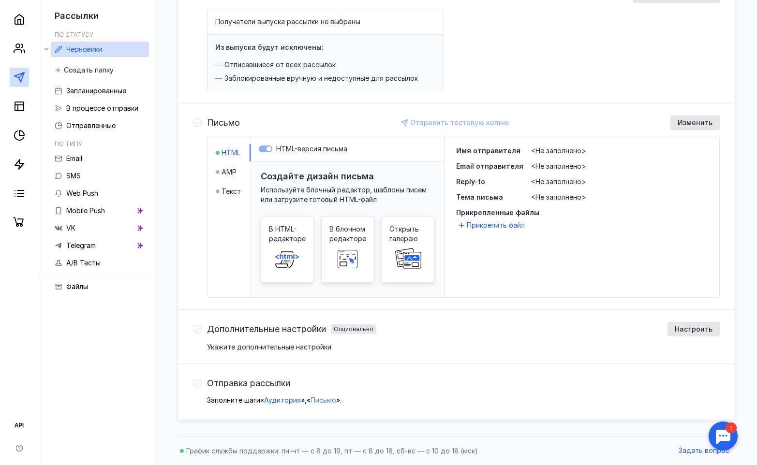
click at [332, 401] on span "Письмо" at bounding box center [324, 400] width 26 height 8
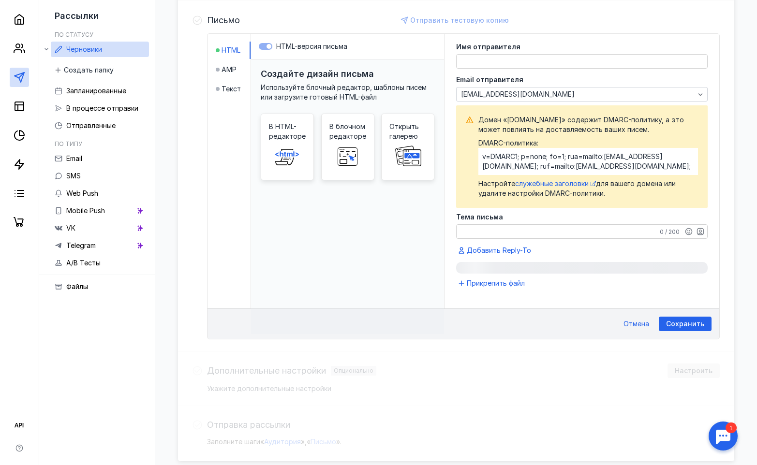
scroll to position [238, 0]
click at [230, 72] on span "AMP" at bounding box center [229, 69] width 15 height 10
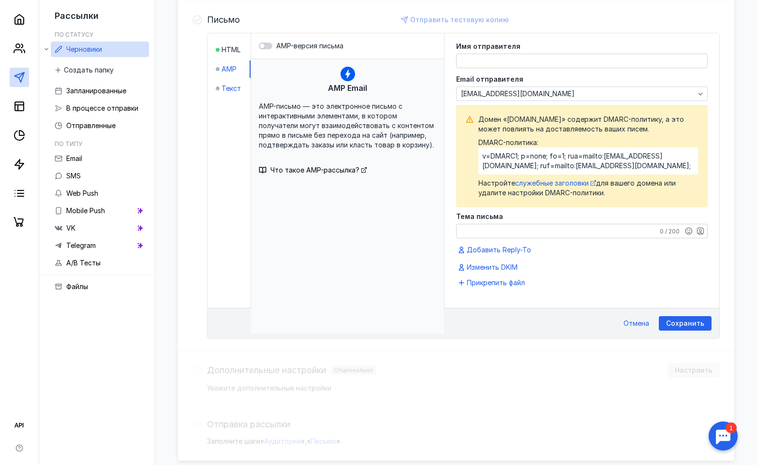
click at [230, 86] on span "Текст" at bounding box center [231, 89] width 19 height 10
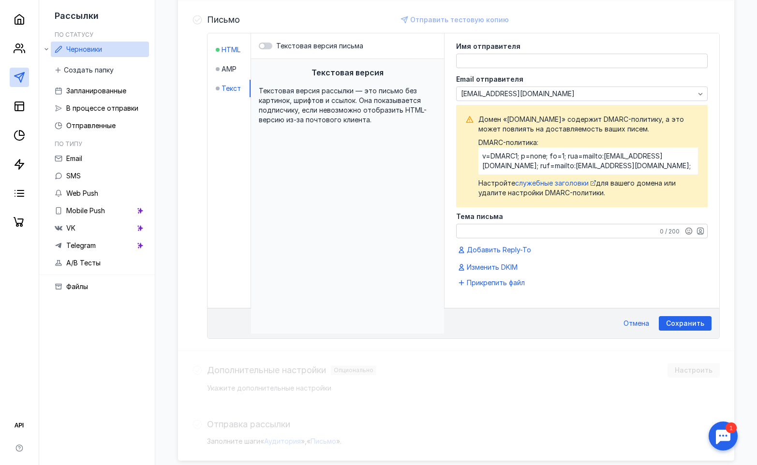
click at [230, 47] on span "HTML" at bounding box center [231, 50] width 19 height 10
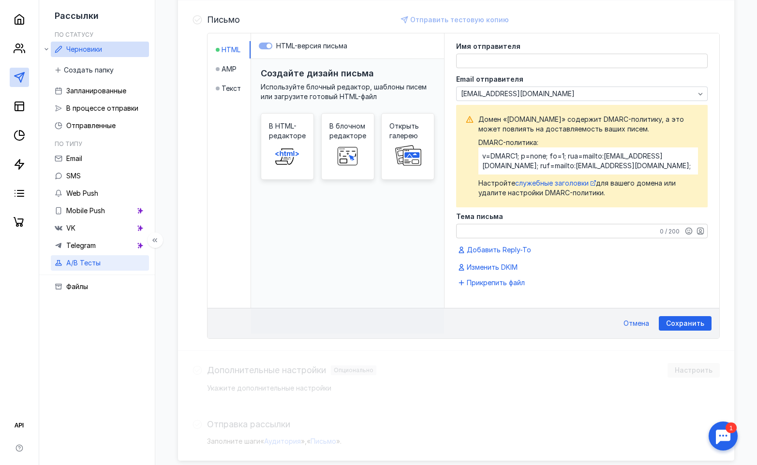
click at [83, 286] on span "Файлы" at bounding box center [77, 286] width 22 height 8
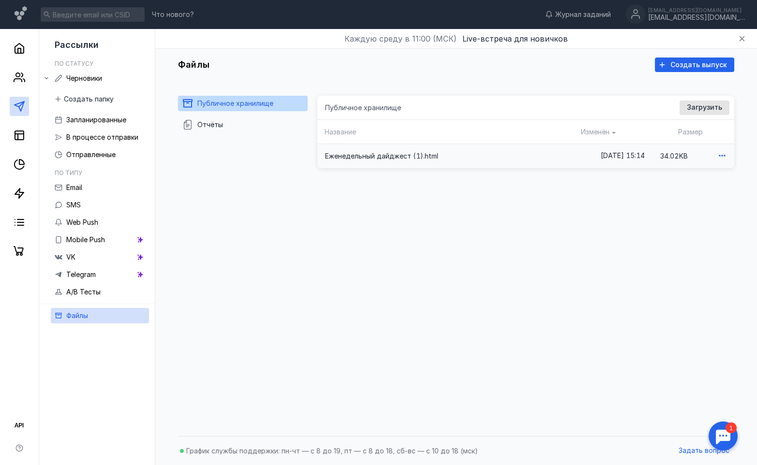
click at [717, 158] on icon "button" at bounding box center [722, 156] width 10 height 10
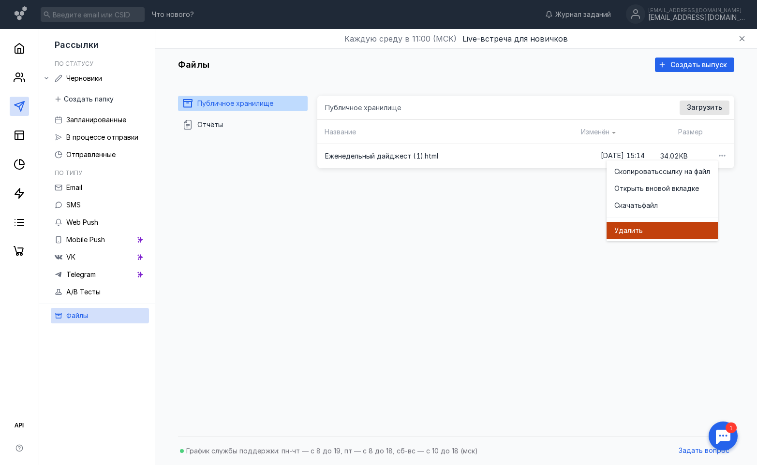
click at [649, 235] on div "Удал ить" at bounding box center [662, 231] width 96 height 10
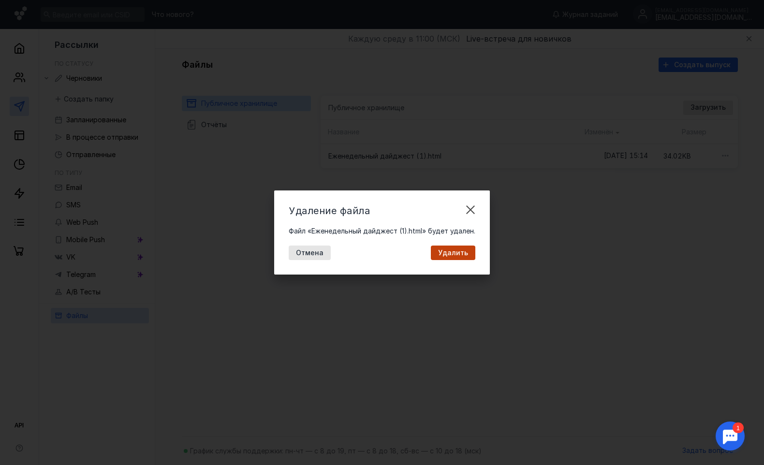
click at [433, 257] on div "Удалить" at bounding box center [453, 253] width 45 height 15
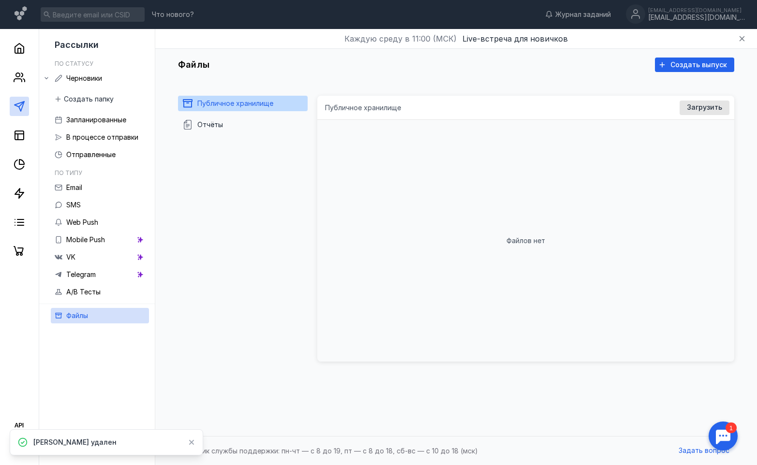
click at [438, 256] on div "Файлов нет" at bounding box center [525, 241] width 417 height 242
click at [86, 81] on span "Черновики" at bounding box center [84, 78] width 36 height 8
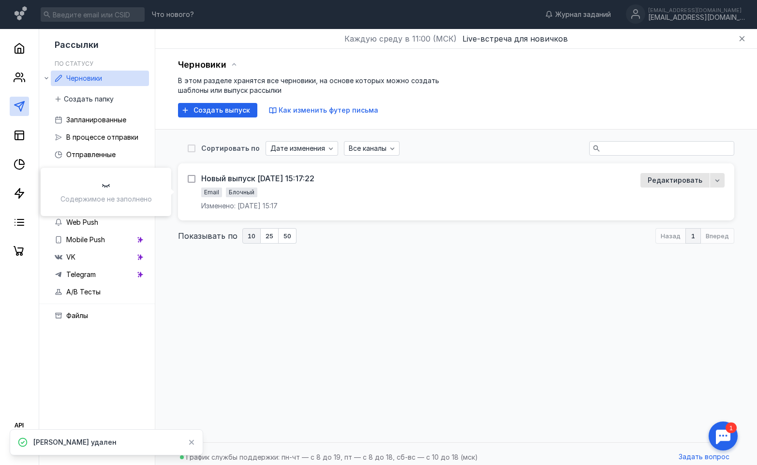
click at [193, 180] on icon at bounding box center [191, 179] width 7 height 7
click at [193, 180] on input "checkbox" at bounding box center [191, 177] width 6 height 6
checkbox input "true"
click at [310, 149] on div "button" at bounding box center [315, 149] width 10 height 10
click at [321, 171] on span "Удал" at bounding box center [320, 168] width 17 height 10
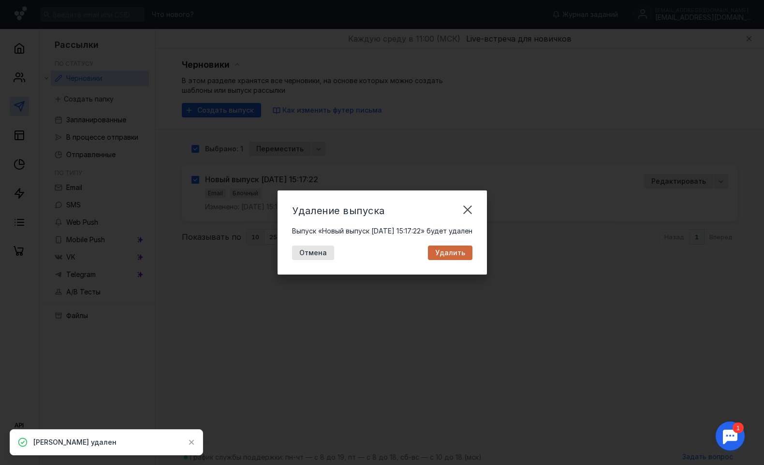
click at [452, 252] on span "Удалить" at bounding box center [450, 253] width 30 height 8
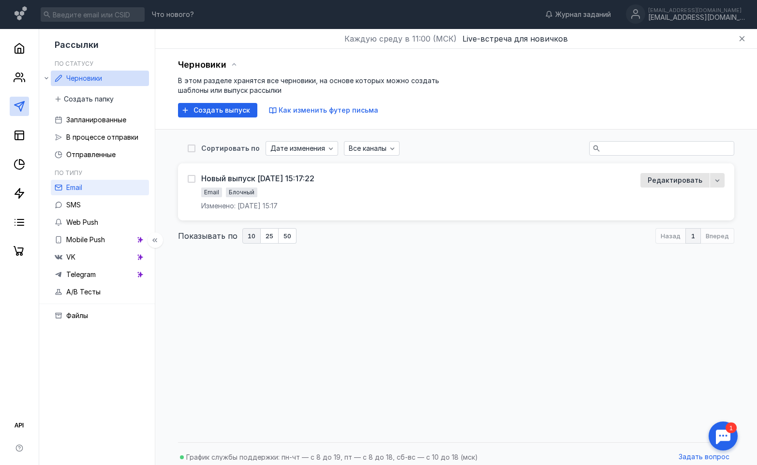
click at [81, 191] on span "Email" at bounding box center [74, 187] width 16 height 8
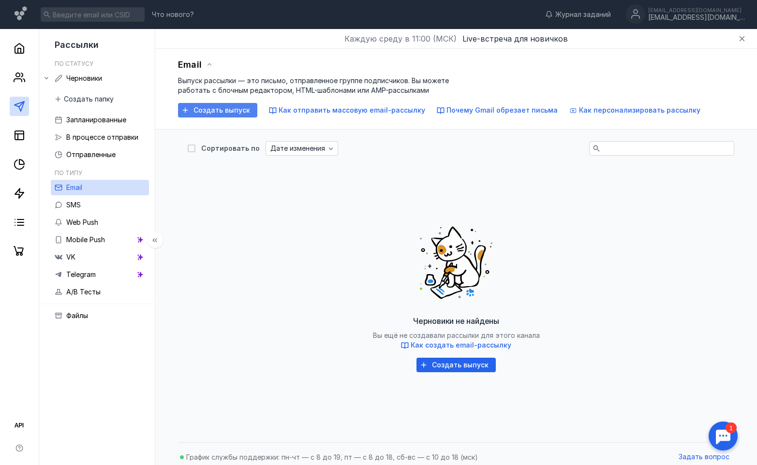
click at [214, 109] on span "Создать выпуск" at bounding box center [221, 110] width 57 height 8
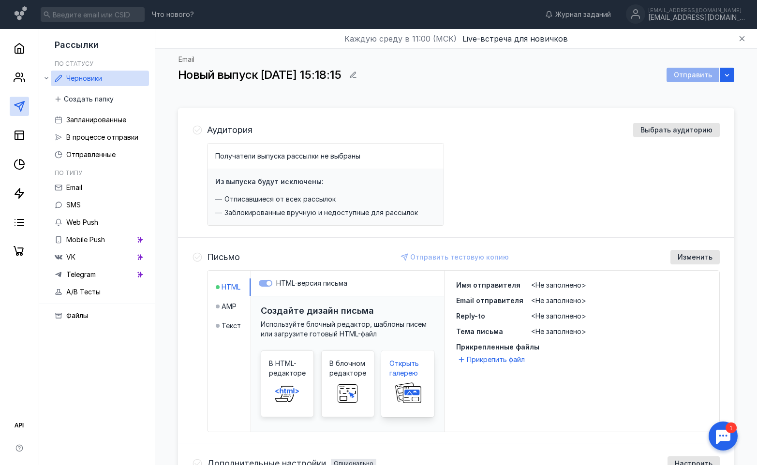
click at [407, 366] on span "Открыть галерею" at bounding box center [407, 368] width 37 height 19
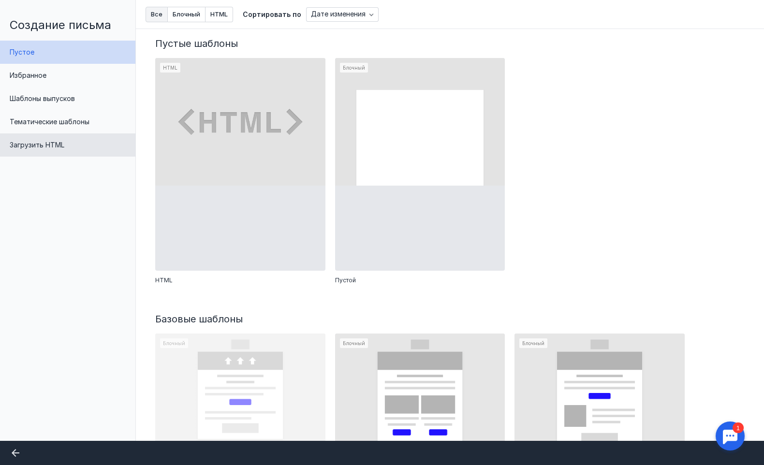
click at [43, 147] on span "Загрузить HTML" at bounding box center [37, 145] width 55 height 8
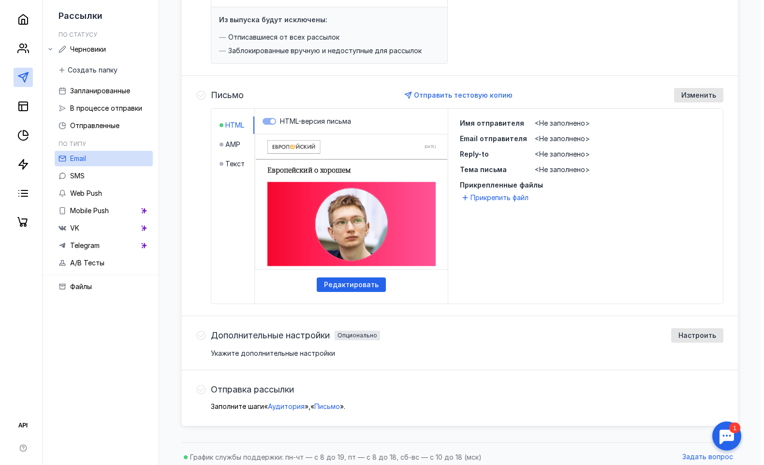
scroll to position [168, 0]
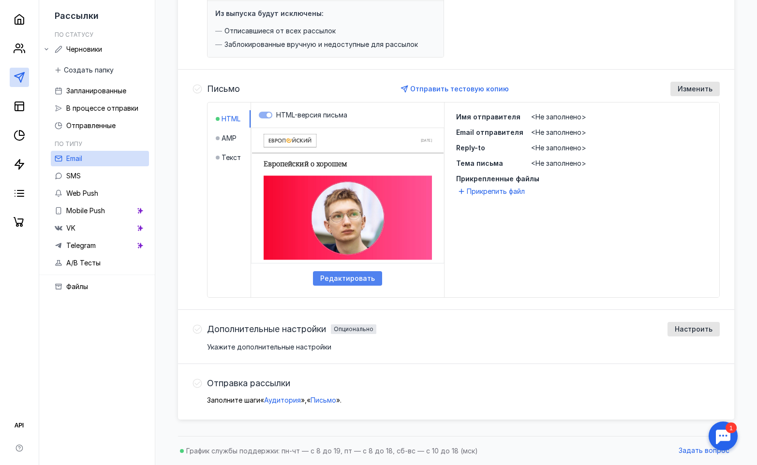
click at [361, 281] on span "Редактировать" at bounding box center [347, 279] width 55 height 8
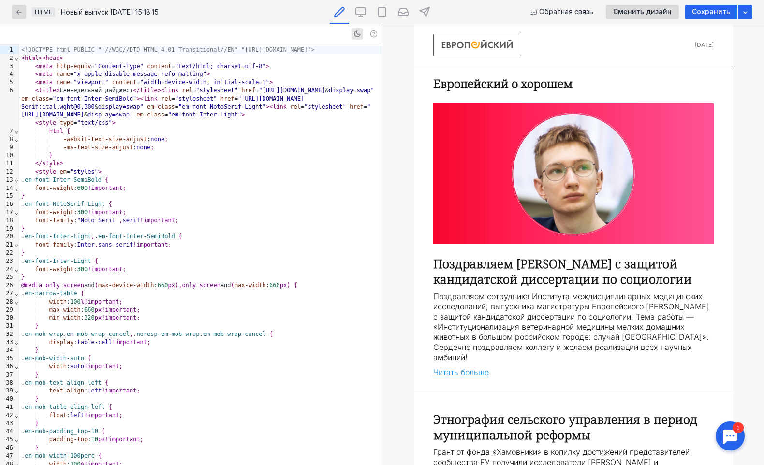
click at [473, 132] on img at bounding box center [573, 174] width 281 height 140
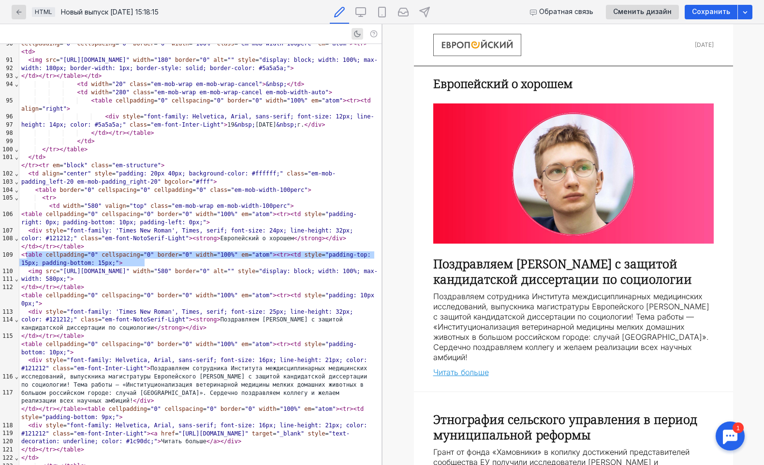
click at [493, 285] on strong "Поздравляем [PERSON_NAME] с защитой кандидатской диссертации по социологии" at bounding box center [562, 271] width 259 height 32
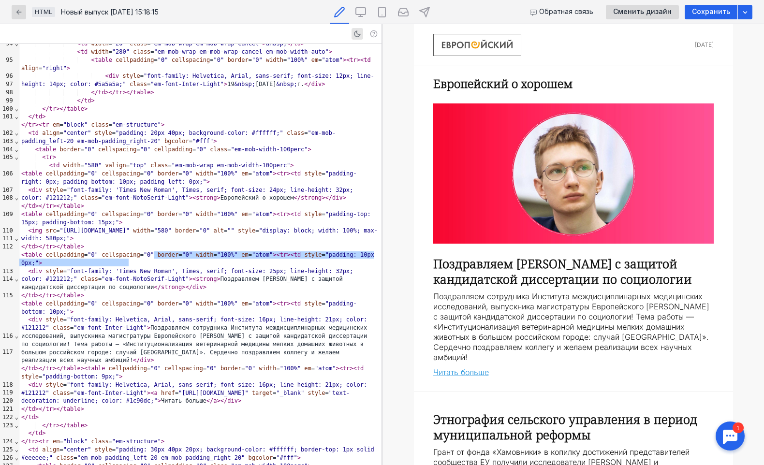
click at [493, 268] on strong "Поздравляем [PERSON_NAME] с защитой кандидатской диссертации по социологии" at bounding box center [562, 271] width 259 height 32
click at [495, 278] on strong "Поздравляем [PERSON_NAME] с защитой кандидатской диссертации по социологии" at bounding box center [562, 271] width 259 height 32
click at [476, 82] on strong "Европейский о хорошем" at bounding box center [502, 83] width 139 height 16
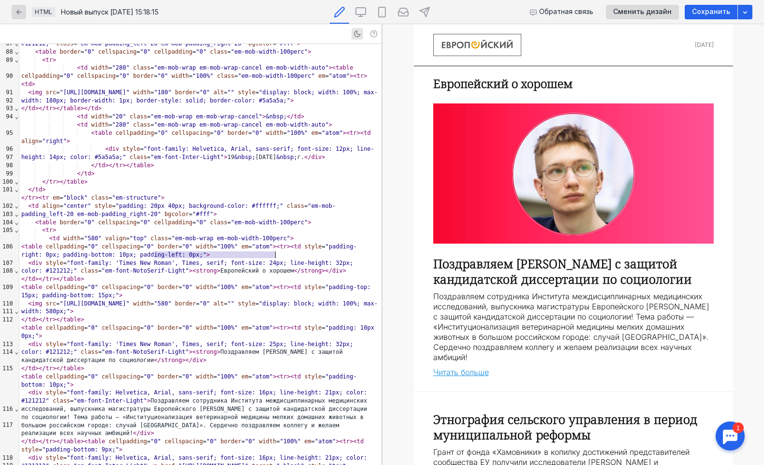
click at [476, 46] on img at bounding box center [477, 45] width 88 height 22
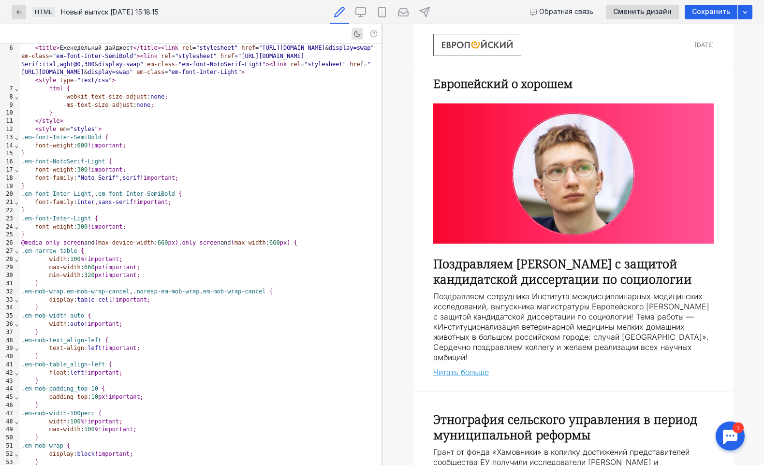
scroll to position [0, 0]
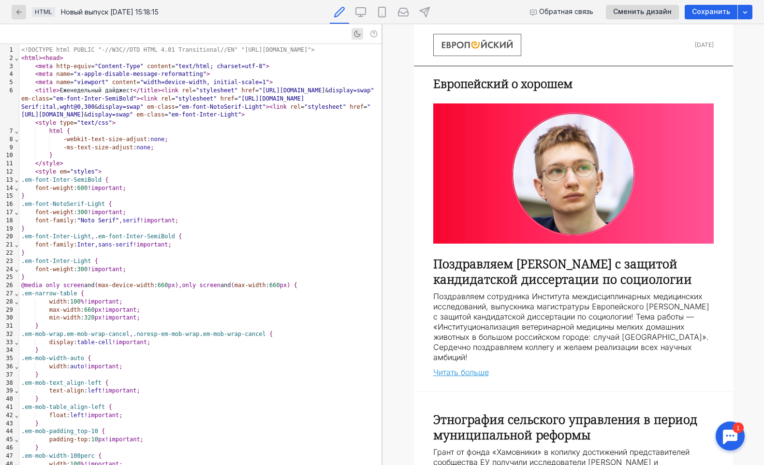
click at [89, 119] on span ""[URL][DOMAIN_NAME]" at bounding box center [196, 111] width 350 height 15
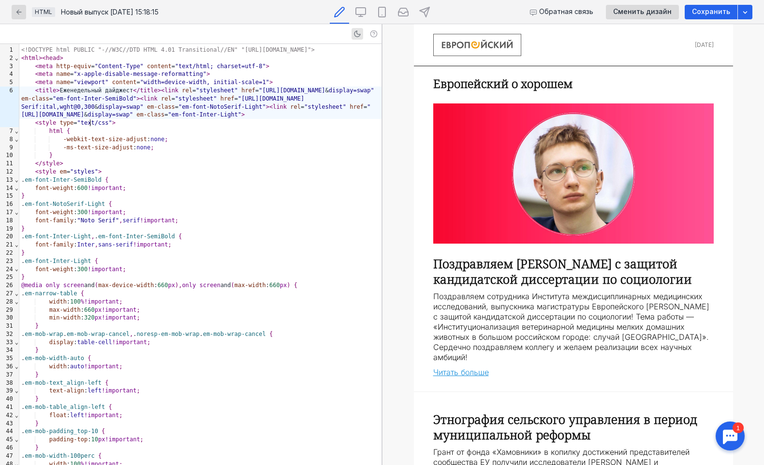
click at [578, 145] on img at bounding box center [573, 174] width 281 height 140
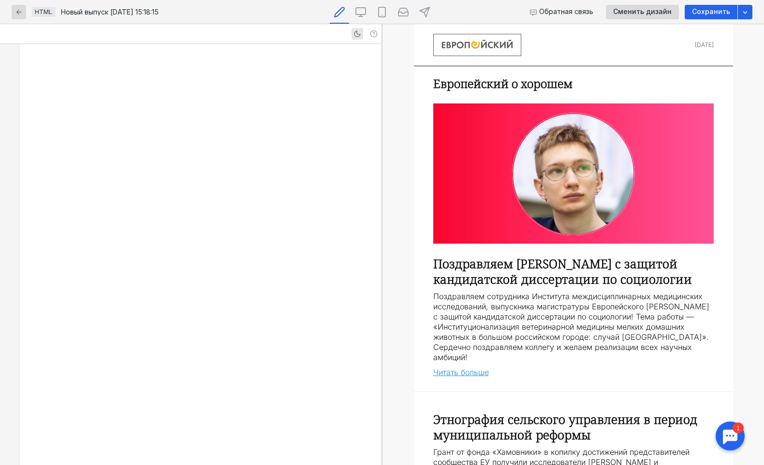
click at [578, 145] on img at bounding box center [573, 174] width 281 height 140
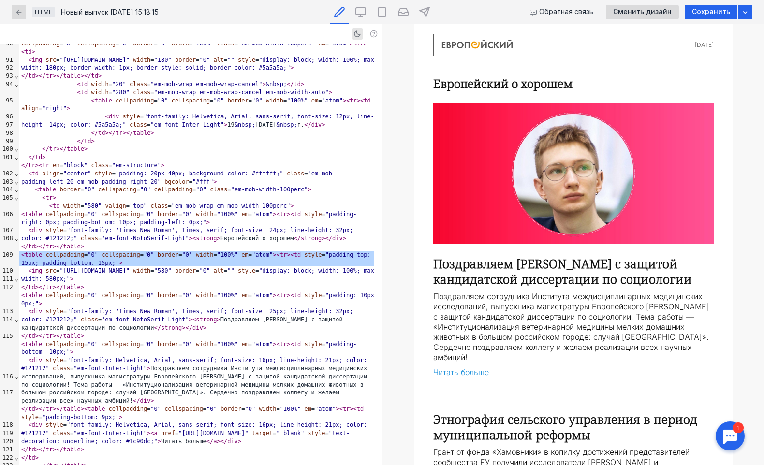
click at [90, 268] on span ""[URL][DOMAIN_NAME]"" at bounding box center [94, 271] width 70 height 7
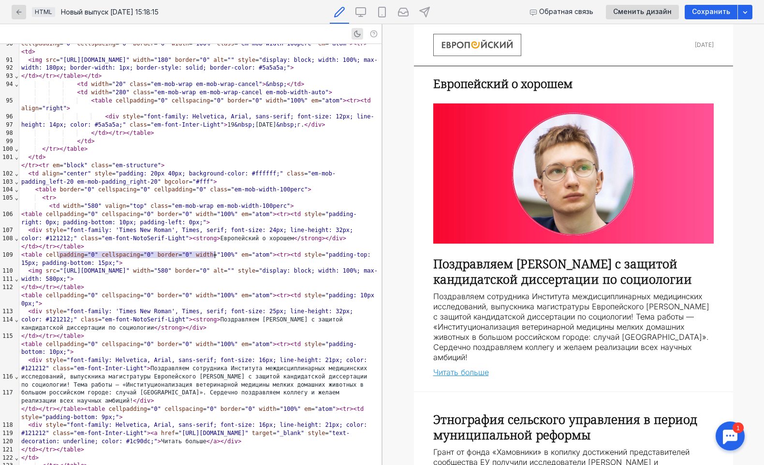
drag, startPoint x: 59, startPoint y: 255, endPoint x: 202, endPoint y: 255, distance: 142.7
click at [130, 268] on span ""[URL][DOMAIN_NAME]"" at bounding box center [94, 271] width 70 height 7
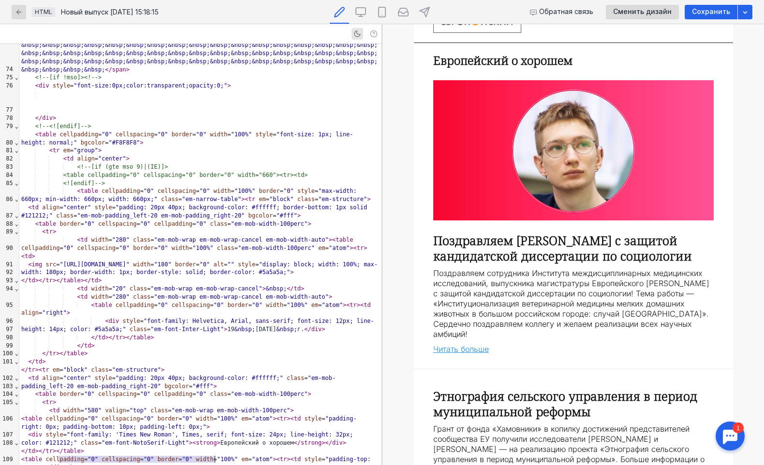
scroll to position [0, 0]
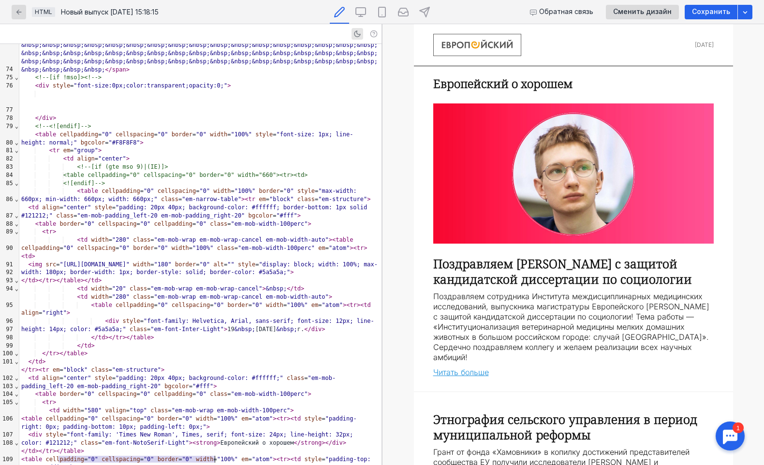
click at [238, 350] on div "</ tr > </ table >" at bounding box center [200, 354] width 362 height 8
click at [192, 285] on div "< td width = "20" class = "em-mob-wrap em-mob-wrap-cancel" > &nbsp; </ td >" at bounding box center [200, 289] width 362 height 8
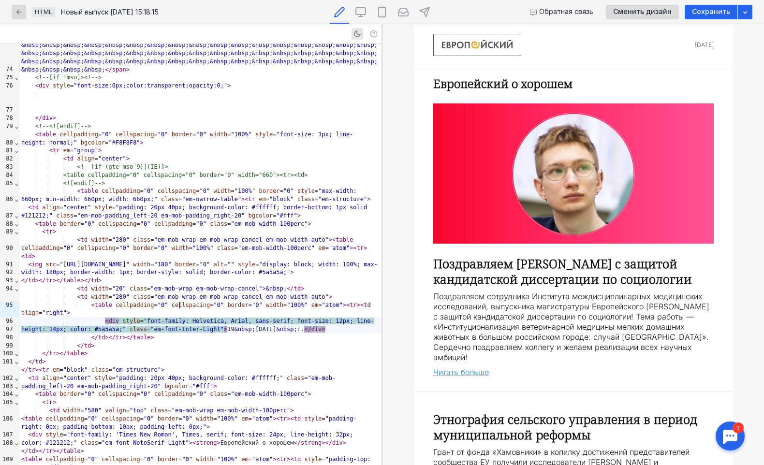
click at [567, 182] on img at bounding box center [573, 174] width 281 height 140
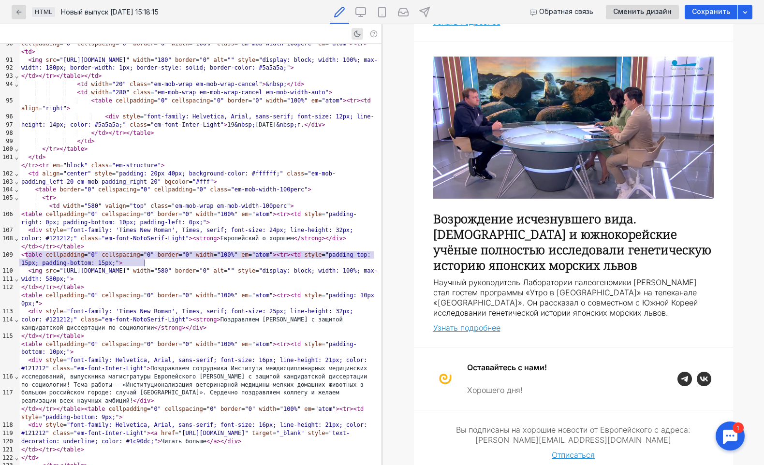
scroll to position [1899, 0]
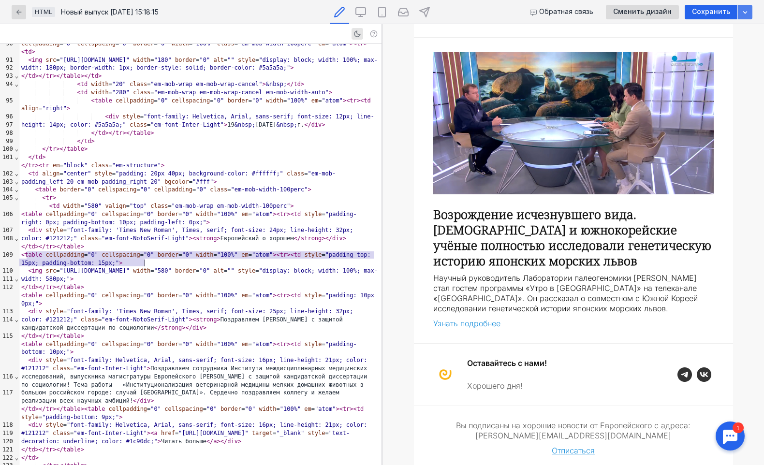
click at [741, 6] on div "button" at bounding box center [745, 12] width 15 height 15
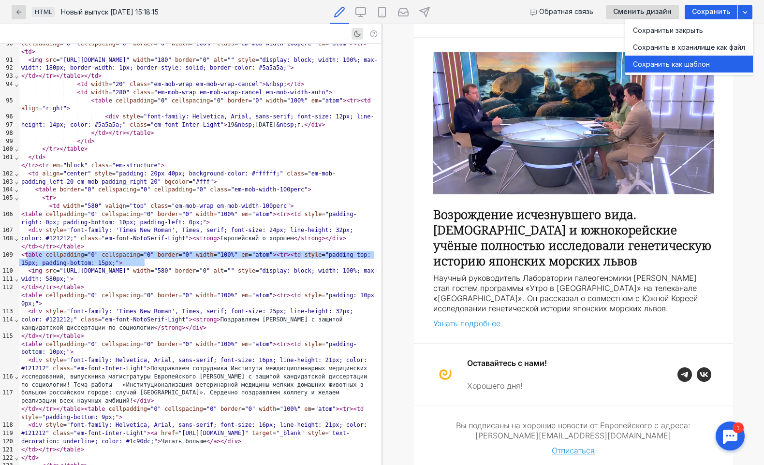
click at [688, 60] on div "Сохранить как шаблон" at bounding box center [689, 64] width 112 height 10
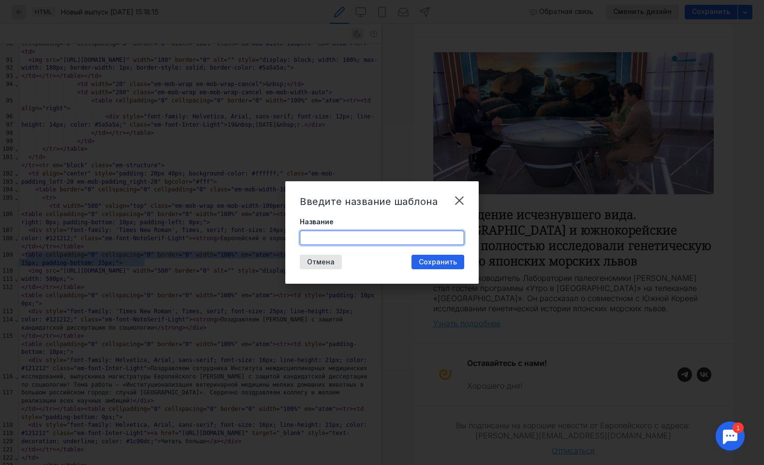
click at [366, 234] on input "Название" at bounding box center [382, 238] width 164 height 14
type input "Рассылка ЕУ"
click at [453, 266] on span "Сохранить" at bounding box center [438, 262] width 38 height 8
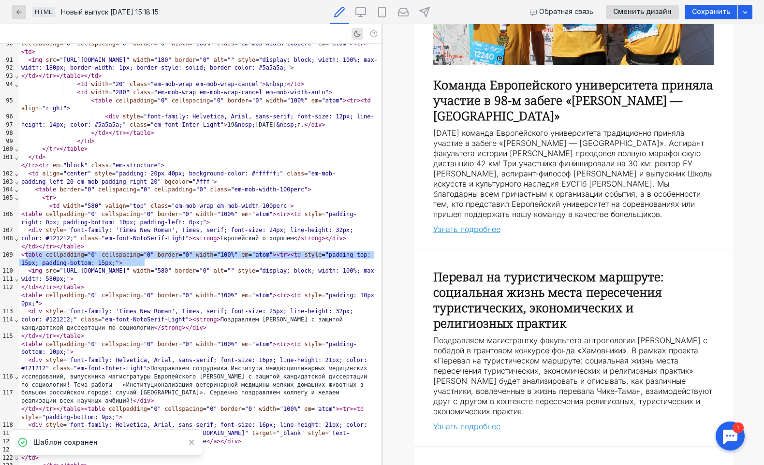
scroll to position [1076, 0]
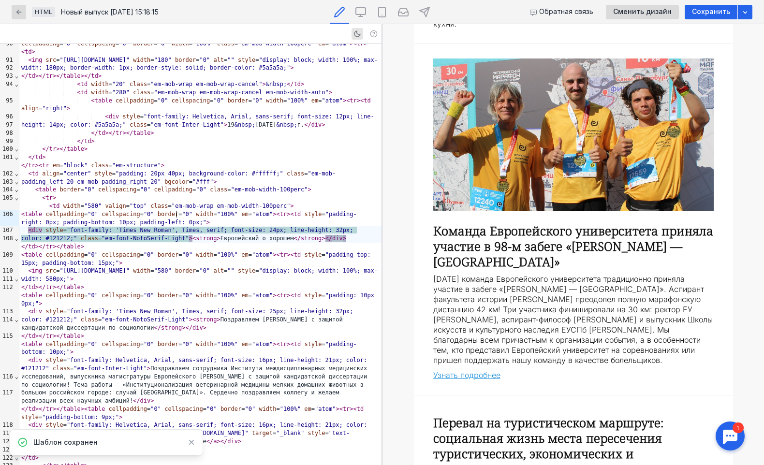
click at [471, 244] on strong "Команда Европейского университета приняла участие в 98-м забеге «[PERSON_NAME] …" at bounding box center [573, 246] width 280 height 47
click at [475, 244] on strong "Команда Европейского университета приняла участие в 98-м забеге «[PERSON_NAME] …" at bounding box center [573, 246] width 280 height 47
click at [475, 231] on strong "Команда Европейского университета приняла участие в 98-м забеге «[PERSON_NAME] …" at bounding box center [573, 246] width 280 height 47
click at [475, 274] on div "[DATE] команда Европейского университета традиционно приняла участие в забеге «…" at bounding box center [573, 319] width 281 height 91
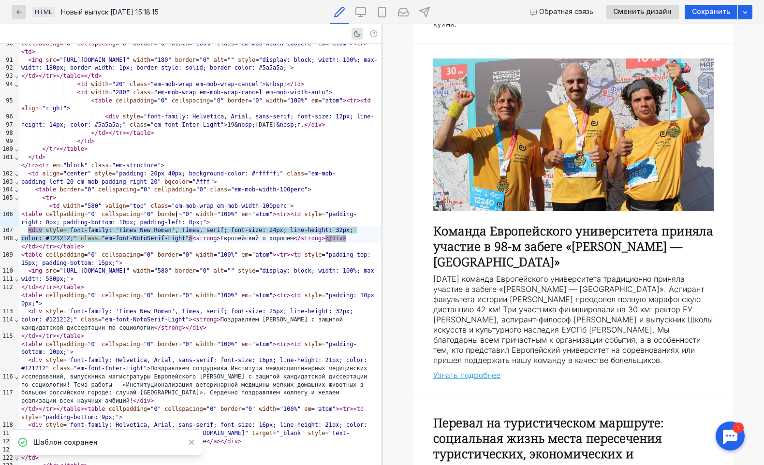
click at [475, 274] on div "[DATE] команда Европейского университета традиционно приняла участие в забеге «…" at bounding box center [573, 319] width 281 height 91
click at [475, 371] on link "Узнать подробнее" at bounding box center [466, 376] width 67 height 10
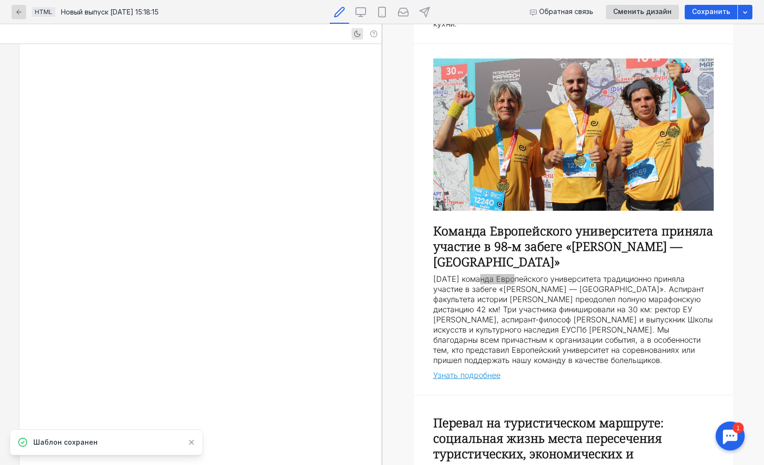
scroll to position [2233, 0]
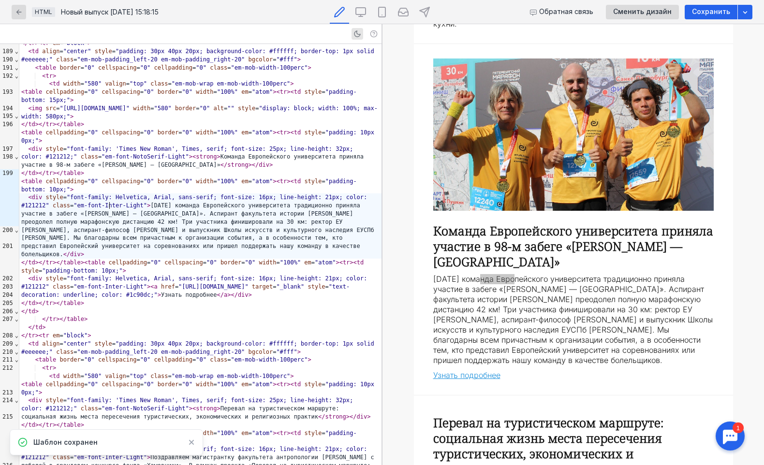
click at [111, 203] on div "< div style = "font-family: Helvetica, Arial, sans-serif; font-size: 16px; line…" at bounding box center [200, 225] width 362 height 65
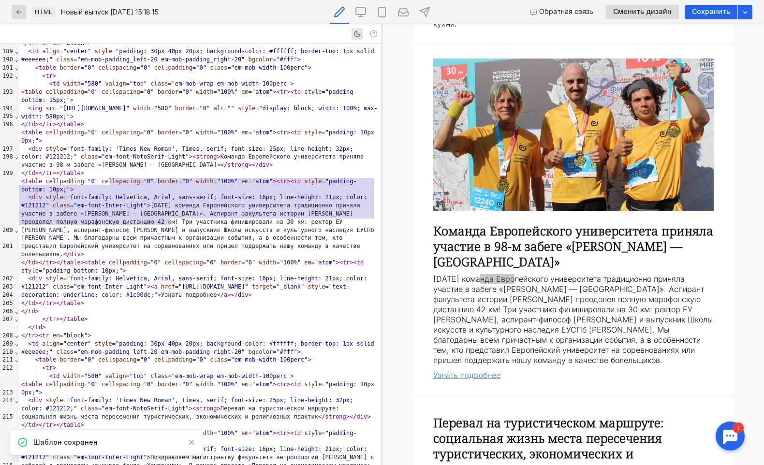
drag, startPoint x: 110, startPoint y: 181, endPoint x: 170, endPoint y: 225, distance: 74.0
click at [170, 225] on div "< div style = "font-family: Helvetica, Arial, sans-serif; font-size: 16px; line…" at bounding box center [200, 225] width 362 height 65
click at [156, 193] on div "< div style = "font-family: Helvetica, Arial, sans-serif; font-size: 16px; line…" at bounding box center [200, 225] width 362 height 65
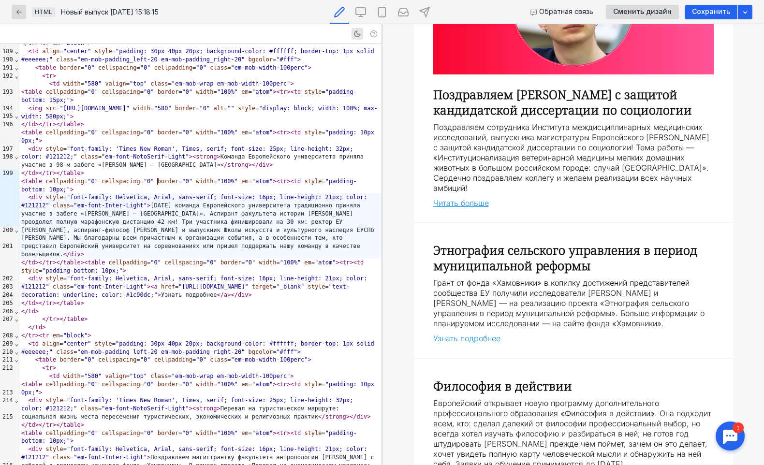
scroll to position [0, 0]
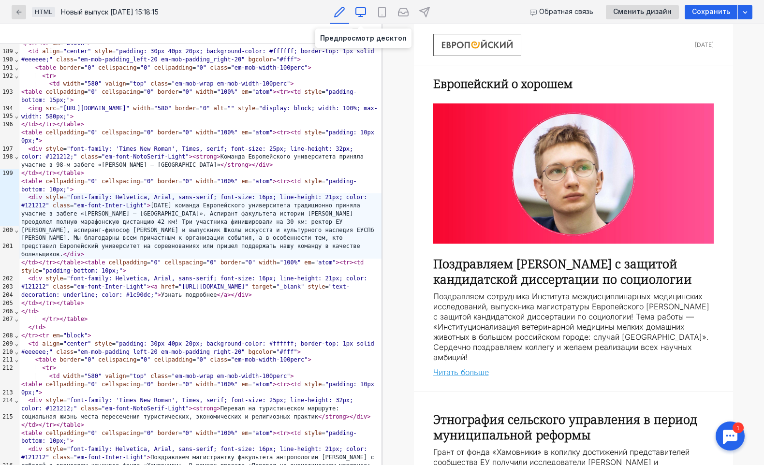
click at [366, 15] on icon at bounding box center [361, 12] width 12 height 12
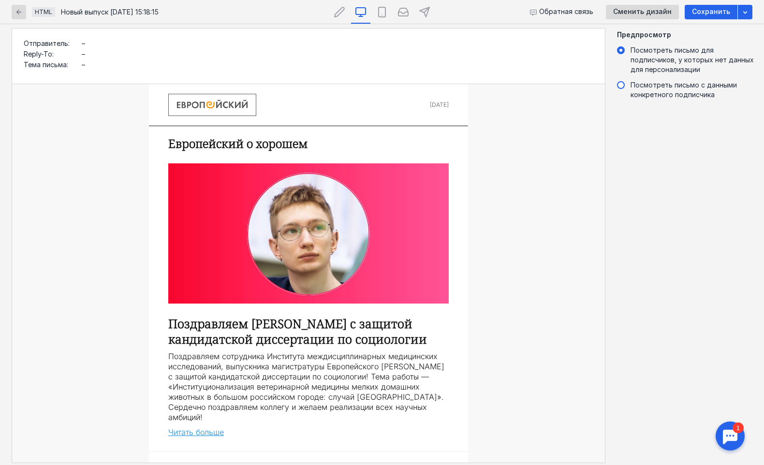
click at [626, 85] on label "Посмотреть письмо с данными конкретного подписчика" at bounding box center [687, 89] width 141 height 19
click at [0, 0] on input "Посмотреть письмо с данными конкретного подписчика" at bounding box center [0, 0] width 0 height 0
click at [620, 55] on label "Посмотреть письмо для подписчиков, у которых нет данных для персонализации" at bounding box center [687, 59] width 141 height 29
click at [0, 0] on input "Посмотреть письмо для подписчиков, у которых нет данных для персонализации" at bounding box center [0, 0] width 0 height 0
click at [383, 12] on icon at bounding box center [382, 12] width 12 height 12
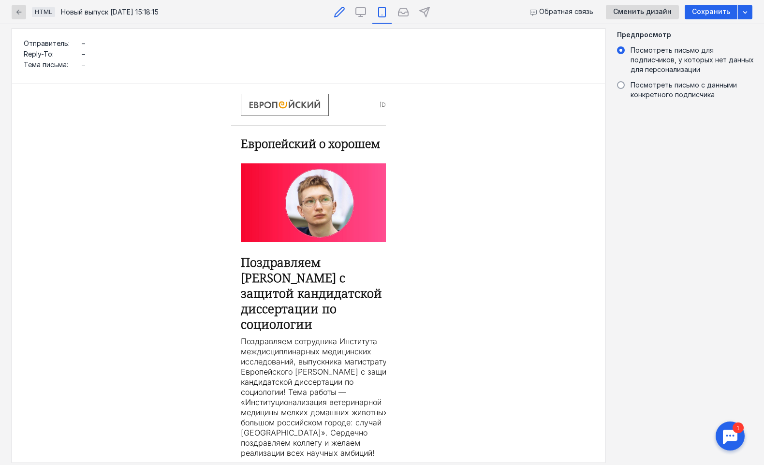
click at [334, 21] on div at bounding box center [339, 12] width 19 height 24
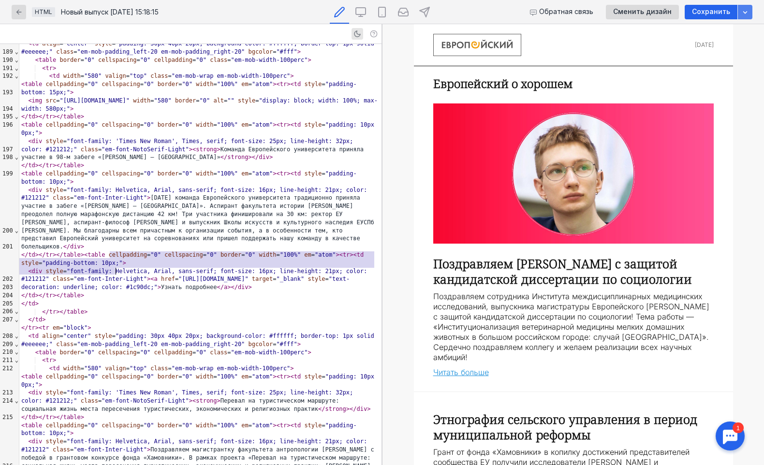
click at [749, 19] on div "button" at bounding box center [745, 12] width 15 height 15
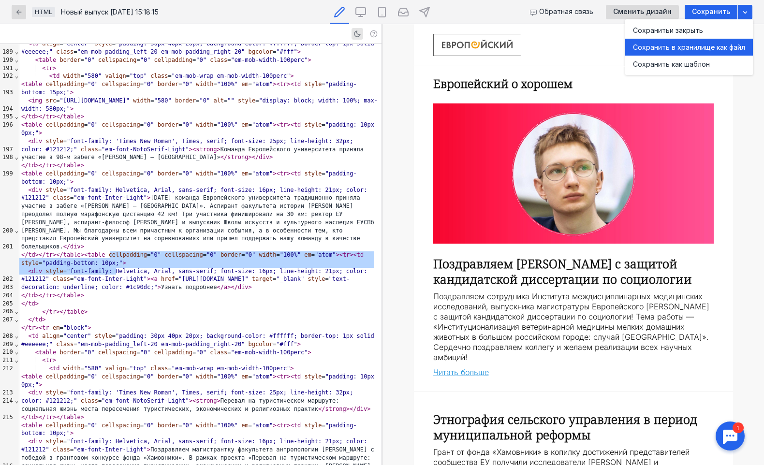
click at [732, 50] on div "Сохранить в хранилище как файл" at bounding box center [689, 48] width 112 height 10
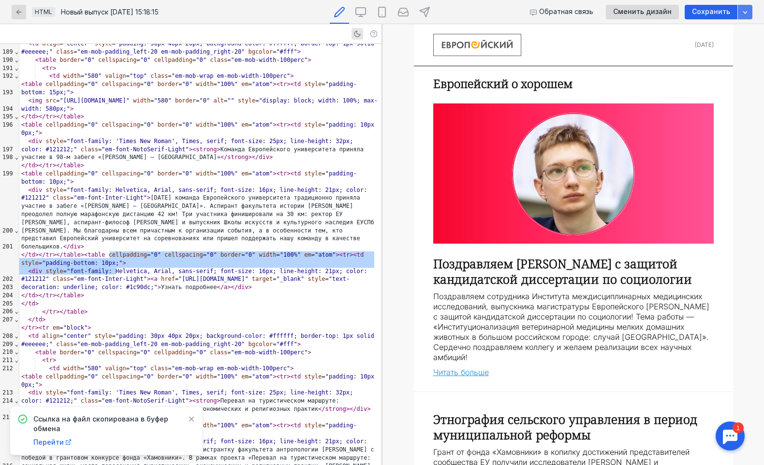
click at [746, 13] on icon "button" at bounding box center [745, 12] width 4 height 2
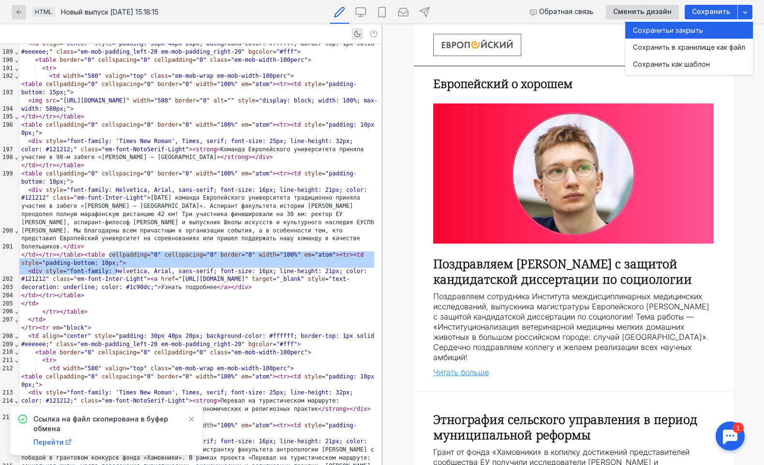
click at [714, 28] on div "Сохранить и закрыть" at bounding box center [689, 31] width 112 height 10
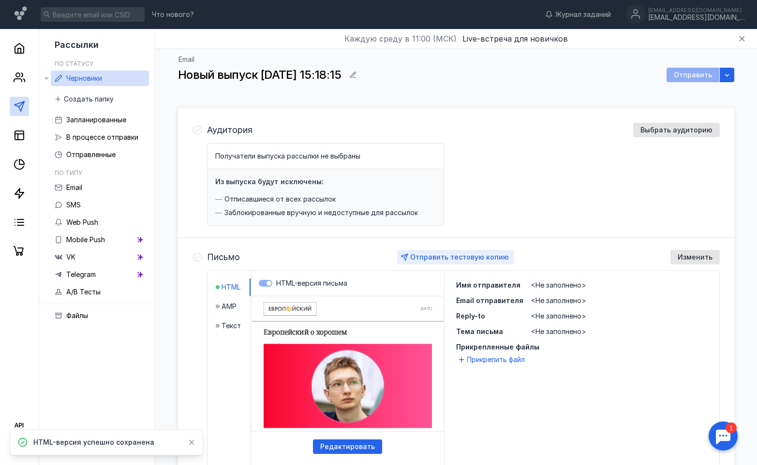
click at [470, 257] on span "Отправить тестовую копию" at bounding box center [459, 257] width 99 height 8
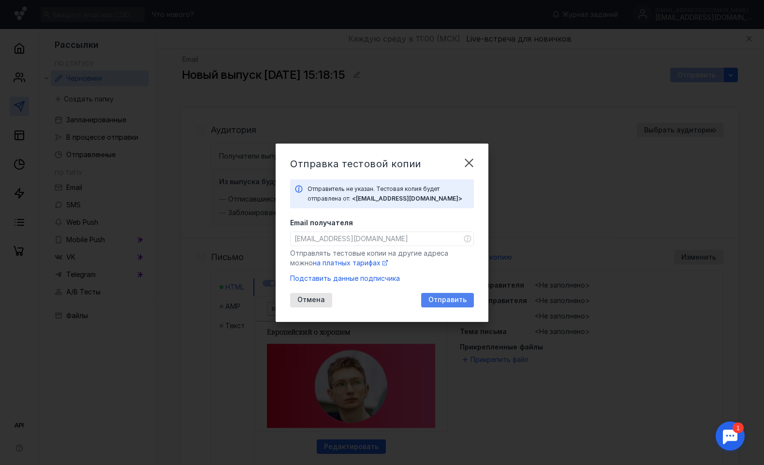
click at [457, 301] on span "Отправить" at bounding box center [448, 300] width 38 height 8
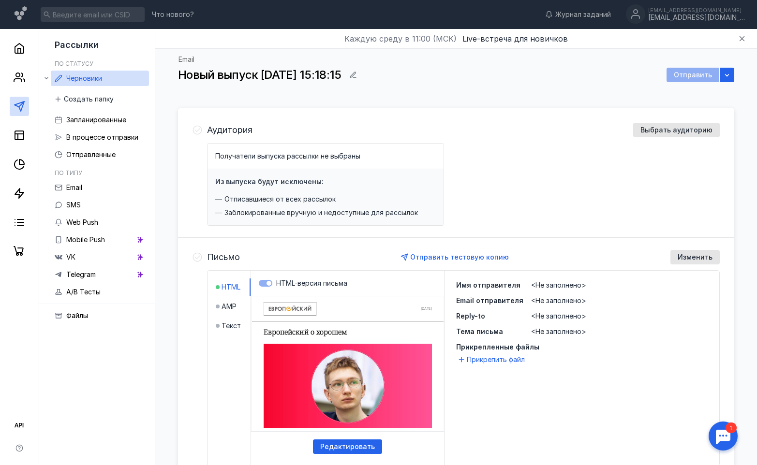
click at [349, 297] on html "⠀⠀⠀⠀⠀⠀⠀⠀⠀⠀⠀⠀⠀⠀⠀⠀⠀⠀⠀⠀⠀⠀⠀⠀⠀⠀⠀⠀⠀⠀⠀⠀⠀⠀⠀⠀⠀⠀⠀⠀⠀⠀⠀⠀⠀⠀⠀⠀⠀⠀⠀⠀⠀⠀⠀⠀⠀⠀⠀⠀⠀⠀⠀⠀⠀⠀⠀⠀⠀⠀⠀⠀⠀⠀⠀⠀⠀⠀⠀…" at bounding box center [347, 297] width 211 height 0
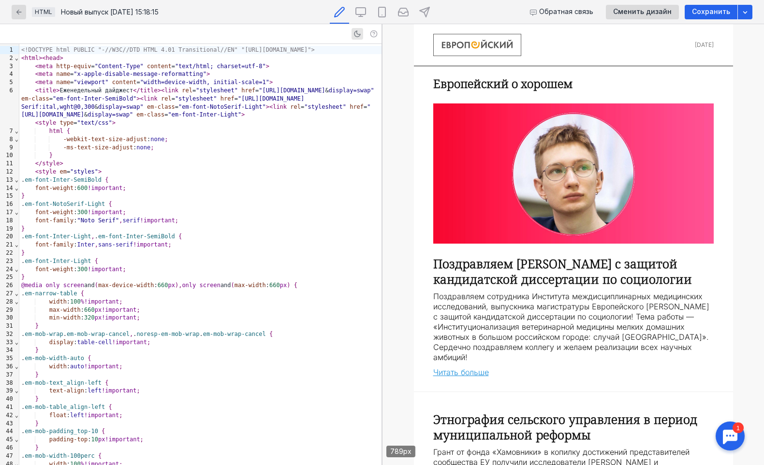
click at [467, 372] on link "Читать больше" at bounding box center [461, 373] width 56 height 10
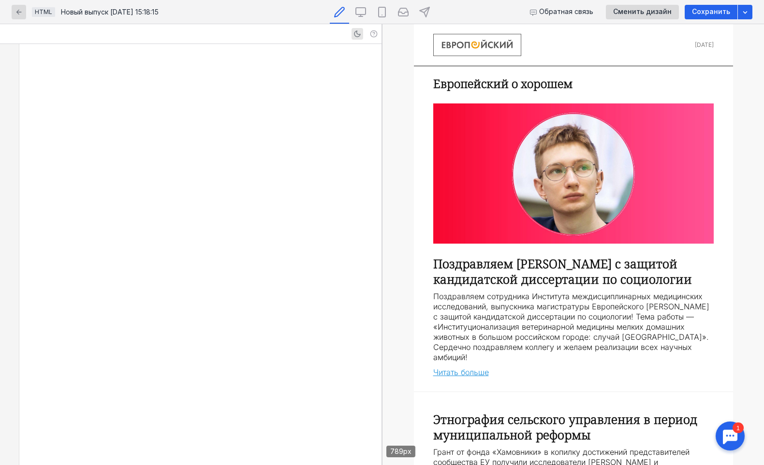
scroll to position [1046, 0]
